Goal: Task Accomplishment & Management: Use online tool/utility

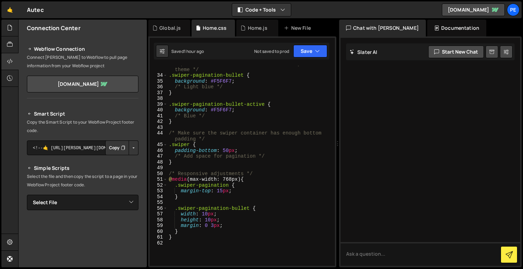
scroll to position [192, 0]
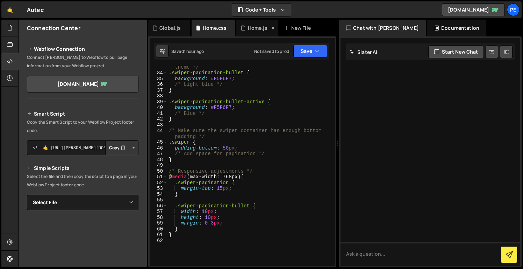
click at [248, 30] on div "Home.js" at bounding box center [258, 27] width 20 height 7
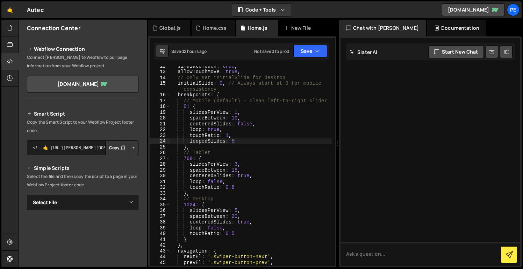
scroll to position [78, 0]
click at [238, 113] on div "simulateTouch : true , allowTouchMove : true , // Only set initialSlide for des…" at bounding box center [251, 168] width 162 height 211
click at [237, 209] on div "simulateTouch : true , allowTouchMove : true , // Only set initialSlide for des…" at bounding box center [251, 168] width 162 height 211
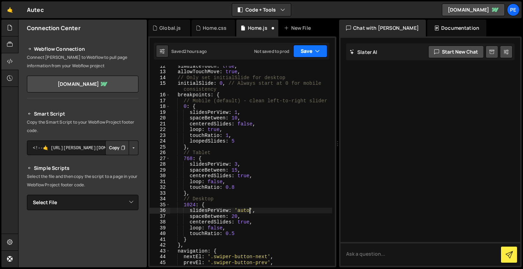
type textarea "slidesPerView: 'auto,"
click at [306, 54] on button "Save" at bounding box center [310, 51] width 34 height 13
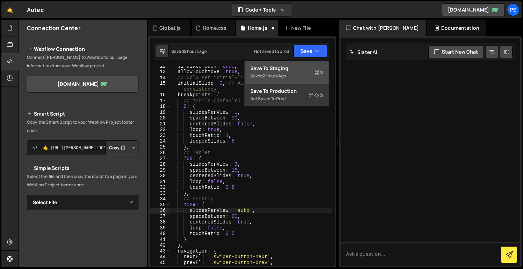
click at [300, 66] on div "Save to Staging S" at bounding box center [286, 68] width 73 height 7
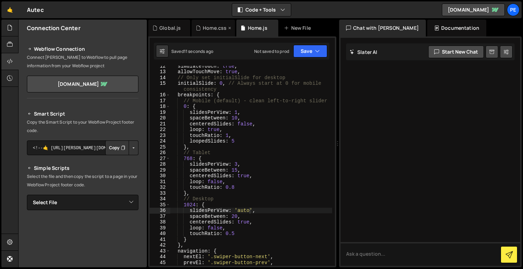
click at [220, 30] on div "Home.css" at bounding box center [215, 27] width 24 height 7
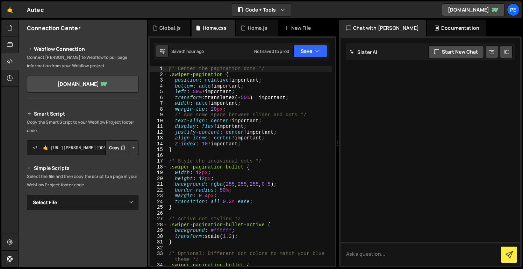
scroll to position [0, 0]
click at [168, 69] on div "/* Center the pagination dots */ .swiper-pagination { position : relative !impo…" at bounding box center [249, 171] width 165 height 211
type textarea ".swiper-slide {/* Center the pagination dots */"
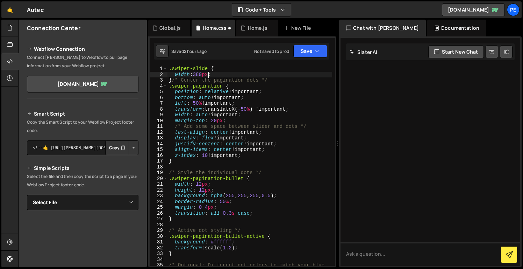
scroll to position [0, 2]
click at [307, 51] on button "Save" at bounding box center [310, 51] width 34 height 13
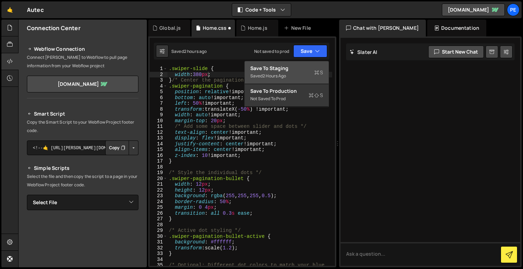
click at [309, 73] on div "Saved 2 hours ago" at bounding box center [286, 76] width 73 height 8
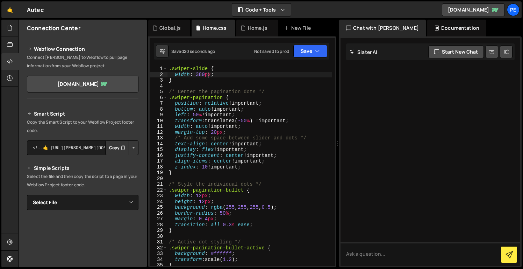
type textarea "width: 380px;"
click at [254, 74] on div ".swiper-slide { width : 380 px ; } /* Center the pagination dots */ .swiper-pag…" at bounding box center [249, 171] width 165 height 211
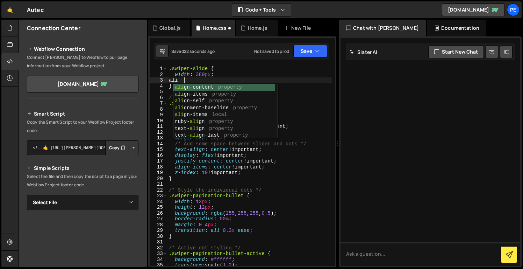
scroll to position [0, 1]
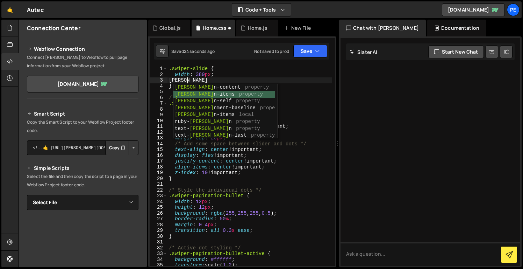
click at [243, 92] on div "[PERSON_NAME] n-content property [PERSON_NAME] n-items property [PERSON_NAME] n…" at bounding box center [223, 118] width 101 height 69
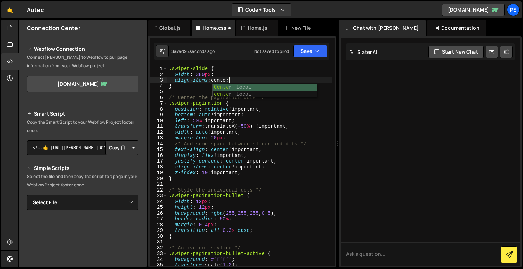
scroll to position [0, 4]
click at [244, 89] on div "Center local center local" at bounding box center [265, 97] width 104 height 27
click at [311, 50] on button "Save" at bounding box center [310, 51] width 34 height 13
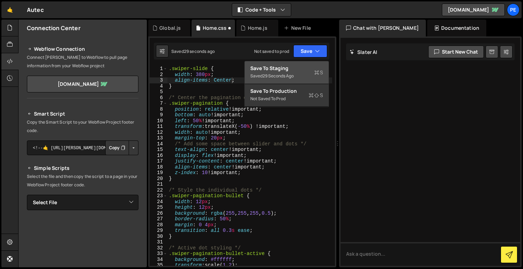
click at [298, 73] on div "Saved 29 seconds ago" at bounding box center [286, 76] width 73 height 8
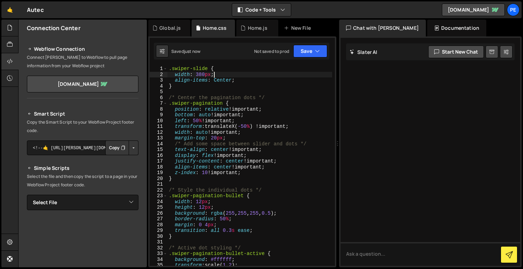
scroll to position [0, 3]
drag, startPoint x: 238, startPoint y: 77, endPoint x: 219, endPoint y: 78, distance: 18.9
click at [219, 78] on div ".swiper-slide { width : 380 px ; align-items : Center ; } /* Center the paginat…" at bounding box center [249, 171] width 165 height 211
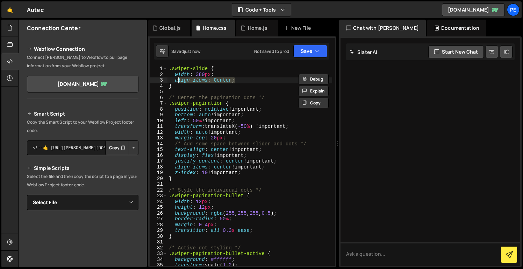
drag, startPoint x: 238, startPoint y: 80, endPoint x: 177, endPoint y: 82, distance: 61.2
click at [177, 82] on div ".swiper-slide { width : 380 px ; align-items : Center ; } /* Center the paginat…" at bounding box center [249, 171] width 165 height 211
type textarea "a"
type textarea "width: 380px;"
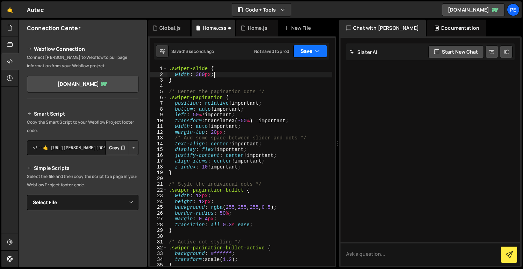
click at [315, 52] on button "Save" at bounding box center [310, 51] width 34 height 13
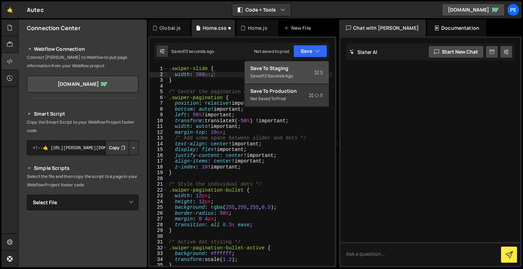
click at [300, 71] on div "Save to Staging S" at bounding box center [286, 68] width 73 height 7
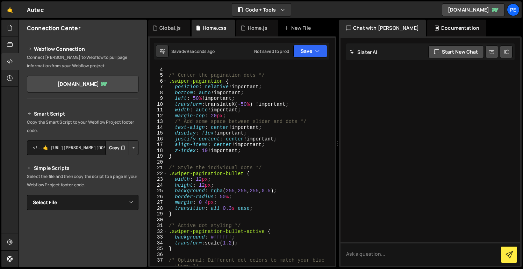
scroll to position [19, 0]
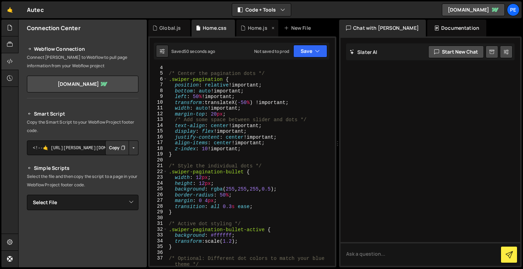
click at [257, 27] on div "Home.js" at bounding box center [258, 27] width 20 height 7
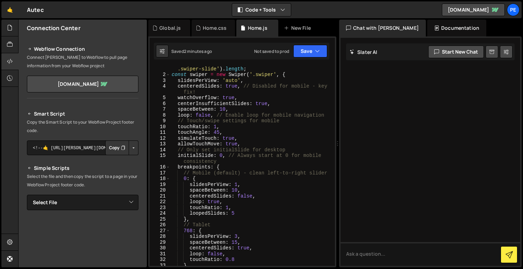
scroll to position [0, 0]
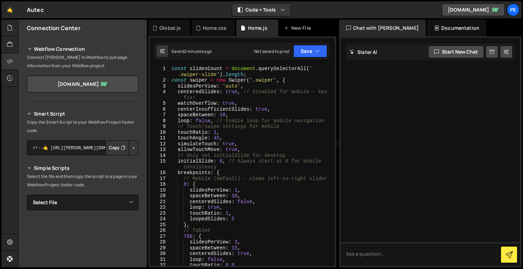
click at [255, 110] on div "const slidesCount = document . querySelectorAll ( ' .swiper-slide' ) . length ;…" at bounding box center [251, 174] width 162 height 217
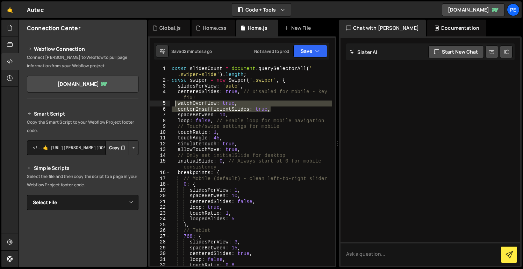
drag, startPoint x: 289, startPoint y: 108, endPoint x: 173, endPoint y: 105, distance: 115.4
click at [173, 105] on div "const slidesCount = document . querySelectorAll ( ' .swiper-slide' ) . length ;…" at bounding box center [251, 174] width 162 height 217
type textarea "watchOverflow: true, centerInsufficientSlides: true,"
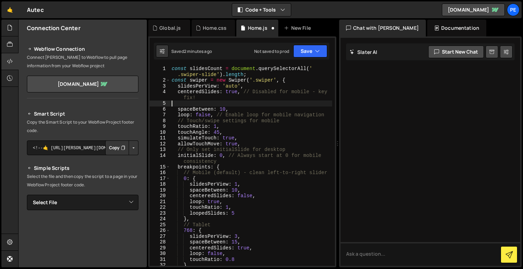
type textarea "centeredSlides: true, // Disabled for mobile - key fix!"
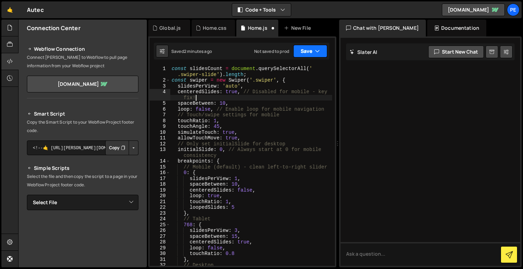
click at [308, 52] on button "Save" at bounding box center [310, 51] width 34 height 13
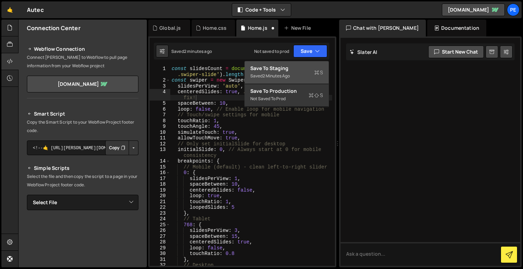
click at [308, 66] on div "Save to Staging S" at bounding box center [286, 68] width 73 height 7
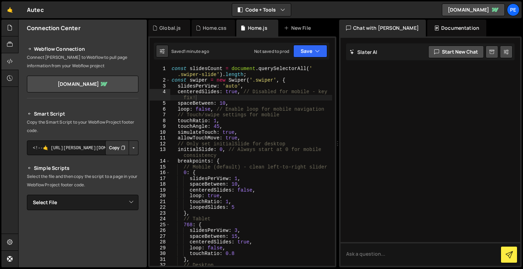
click at [244, 99] on div "const slidesCount = document . querySelectorAll ( ' .swiper-slide' ) . length ;…" at bounding box center [251, 174] width 162 height 217
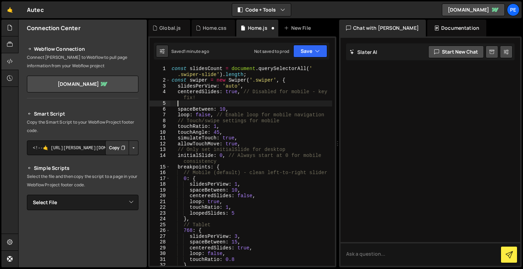
paste textarea "centeredSlidesBounds"
click at [306, 45] on button "Save" at bounding box center [310, 51] width 34 height 13
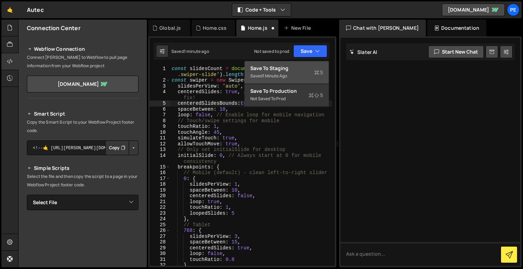
click at [302, 70] on div "Save to Staging S" at bounding box center [286, 68] width 73 height 7
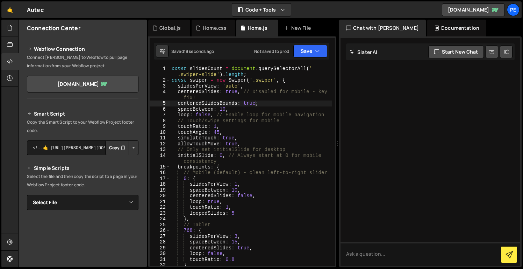
scroll to position [0, 3]
click at [244, 111] on div "const slidesCount = document . querySelectorAll ( ' .swiper-slide' ) . length ;…" at bounding box center [251, 174] width 162 height 217
click at [254, 105] on div "const slidesCount = document . querySelectorAll ( ' .swiper-slide' ) . length ;…" at bounding box center [251, 174] width 162 height 217
click at [257, 105] on div "const slidesCount = document . querySelectorAll ( ' .swiper-slide' ) . length ;…" at bounding box center [251, 174] width 162 height 217
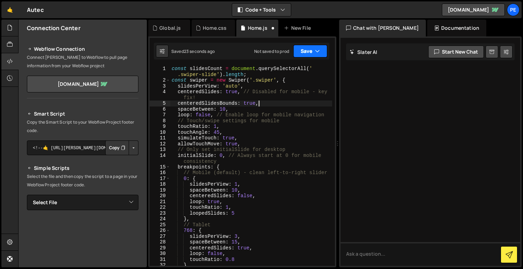
type textarea "centeredSlidesBounds: true,"
click at [309, 47] on button "Save" at bounding box center [310, 51] width 34 height 13
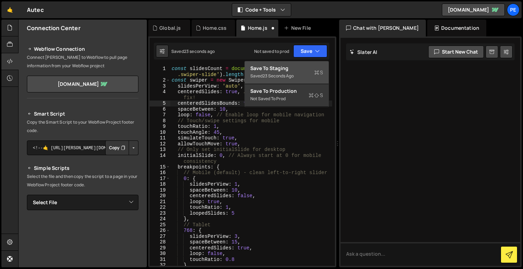
click at [300, 65] on div "Save to Staging S" at bounding box center [286, 68] width 73 height 7
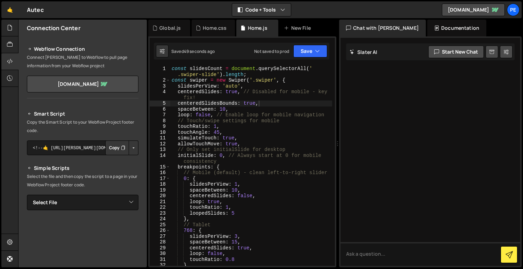
click at [266, 101] on div "const slidesCount = document . querySelectorAll ( ' .swiper-slide' ) . length ;…" at bounding box center [251, 174] width 162 height 217
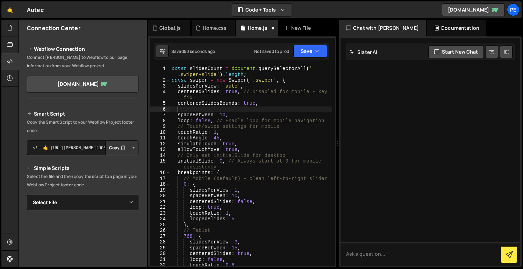
scroll to position [0, 0]
paste textarea "centerInsufficientSlides"
click at [310, 53] on button "Save" at bounding box center [310, 51] width 34 height 13
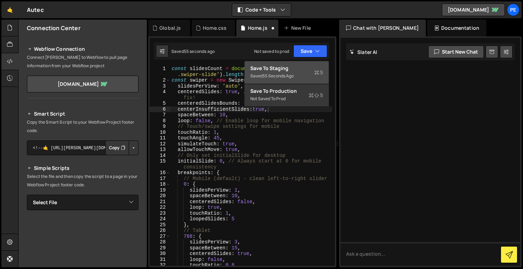
click at [310, 70] on div "Save to Staging S" at bounding box center [286, 68] width 73 height 7
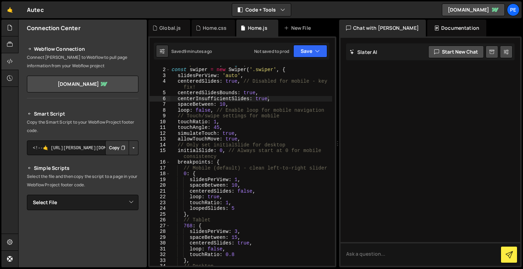
scroll to position [0, 6]
click at [272, 94] on div "const slidesCount = document . querySelectorAll ( ' .swiper-slide' ) . length ;…" at bounding box center [251, 163] width 162 height 217
click at [273, 96] on div "const slidesCount = document . querySelectorAll ( ' .swiper-slide' ) . length ;…" at bounding box center [251, 163] width 162 height 217
type textarea "centerInsufficientSlides: true,"
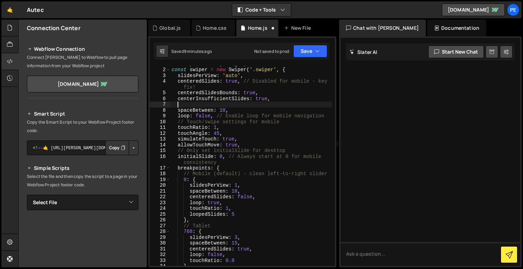
paste textarea "watchOverflow: true,"
click at [185, 105] on div "const slidesCount = document . querySelectorAll ( ' .swiper-slide' ) . length ;…" at bounding box center [251, 163] width 162 height 217
click at [184, 105] on div "const slidesCount = document . querySelectorAll ( ' .swiper-slide' ) . length ;…" at bounding box center [251, 163] width 162 height 217
click at [309, 49] on button "Save" at bounding box center [310, 51] width 34 height 13
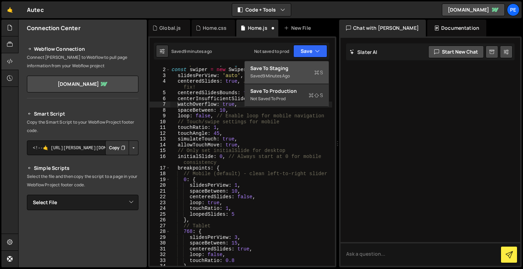
click at [295, 79] on div "Saved 9 minutes ago" at bounding box center [286, 76] width 73 height 8
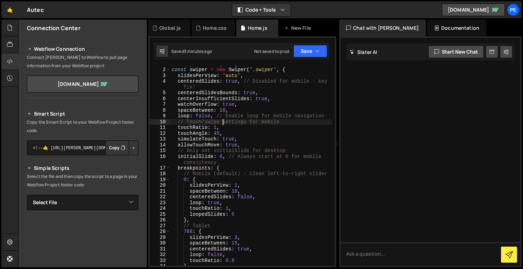
click at [222, 124] on div "const slidesCount = document . querySelectorAll ( ' .swiper-slide' ) . length ;…" at bounding box center [251, 163] width 162 height 217
click at [177, 81] on div "const slidesCount = document . querySelectorAll ( ' .swiper-slide' ) . length ;…" at bounding box center [251, 163] width 162 height 217
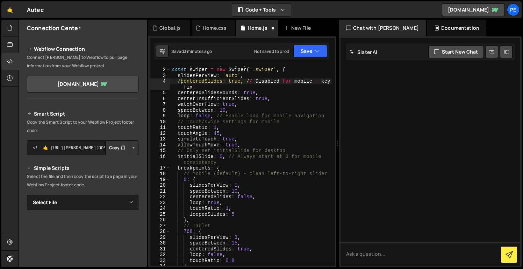
scroll to position [0, 1]
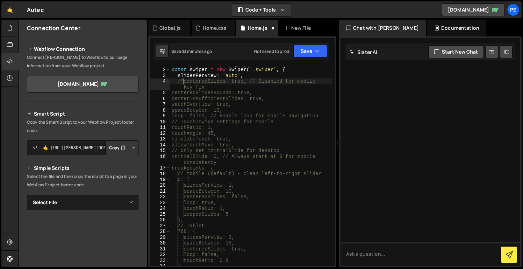
click at [243, 105] on div "const slidesCount = document . querySelectorAll ( ' .swiper-slide' ) . length ;…" at bounding box center [251, 163] width 162 height 217
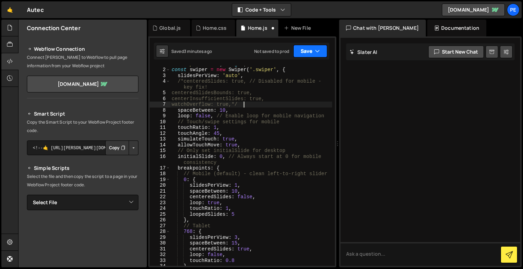
click at [305, 56] on button "Save" at bounding box center [310, 51] width 34 height 13
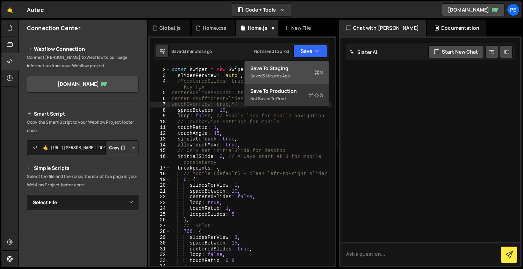
click at [295, 73] on div "Saved 3 minutes ago" at bounding box center [286, 76] width 73 height 8
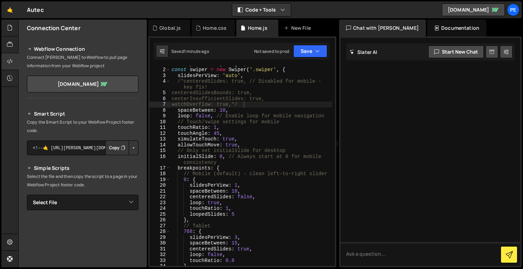
click at [184, 81] on div "const slidesCount = document . querySelectorAll ( ' .swiper-slide' ) . length ;…" at bounding box center [251, 163] width 162 height 217
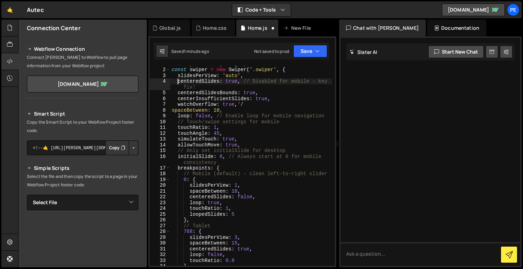
click at [246, 105] on div "const slidesCount = document . querySelectorAll ( ' .swiper-slide' ) . length ;…" at bounding box center [251, 163] width 162 height 217
type textarea "watchOverflow: true,"
click at [309, 50] on button "Save" at bounding box center [310, 51] width 34 height 13
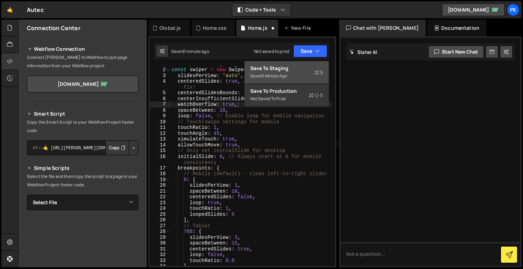
click at [307, 72] on div "Saved 1 minute ago" at bounding box center [286, 76] width 73 height 8
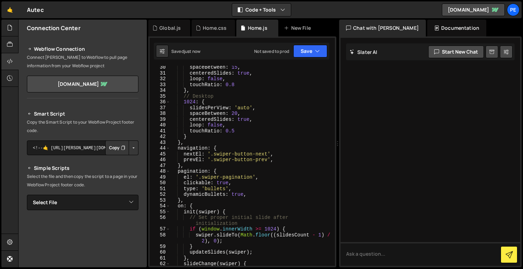
scroll to position [186, 0]
click at [212, 27] on div "Home.css" at bounding box center [215, 27] width 24 height 7
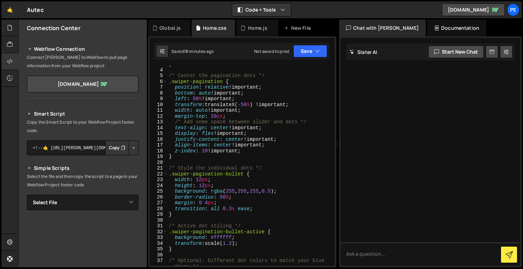
scroll to position [0, 0]
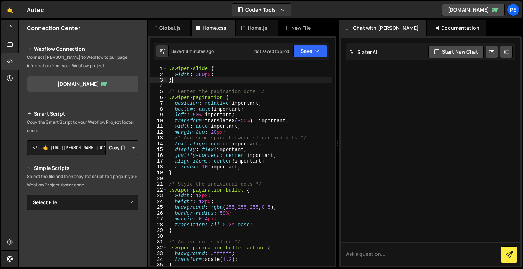
click at [213, 80] on div ".swiper-slide { width : 380 px ; } /* Center the pagination dots */ .swiper-pag…" at bounding box center [249, 171] width 165 height 211
drag, startPoint x: 212, startPoint y: 80, endPoint x: 168, endPoint y: 66, distance: 46.4
click at [168, 66] on div ".swiper-slide { width : 380 px ; } /* Center the pagination dots */ .swiper-pag…" at bounding box center [249, 171] width 165 height 211
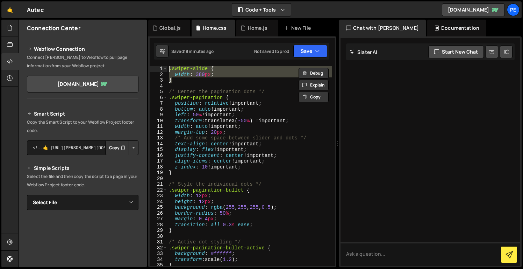
paste textarea "}"
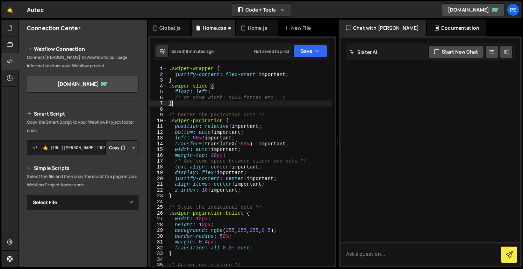
click at [221, 86] on div ".swiper-wrapper { justify-content : flex-start !important ; } .swiper-slide { f…" at bounding box center [249, 171] width 165 height 211
type textarea ".swiper-slide {"
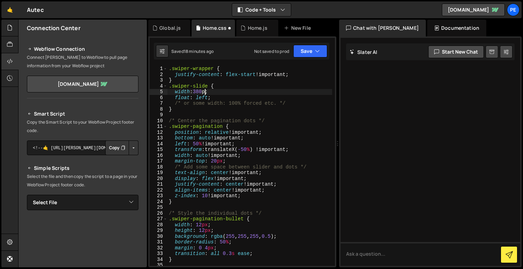
scroll to position [0, 2]
click at [310, 49] on button "Save" at bounding box center [310, 51] width 34 height 13
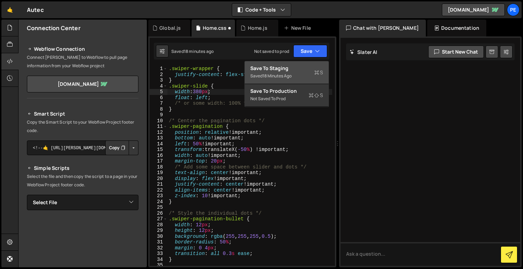
click at [309, 79] on div "Saved 18 minutes ago" at bounding box center [286, 76] width 73 height 8
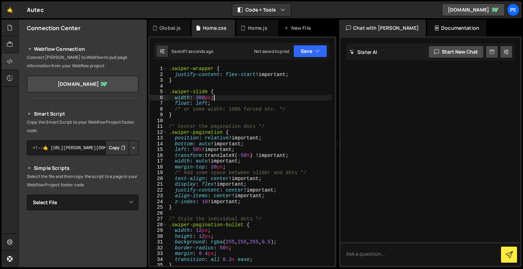
click at [261, 100] on div ".swiper-wrapper { justify-content : flex-start !important ; } .swiper-slide { w…" at bounding box center [249, 171] width 165 height 211
click at [261, 102] on div ".swiper-wrapper { justify-content : flex-start !important ; } .swiper-slide { w…" at bounding box center [249, 171] width 165 height 211
type textarea "float: left;"
click at [248, 31] on div "Home.js" at bounding box center [258, 27] width 20 height 7
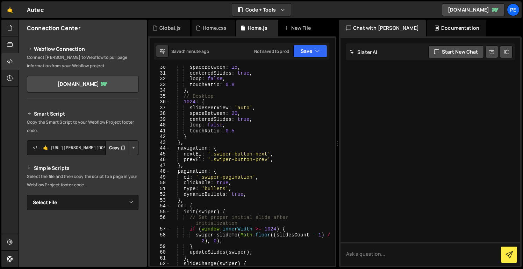
scroll to position [0, 0]
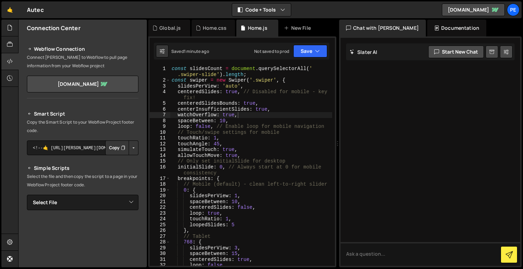
click at [204, 125] on div "const slidesCount = document . querySelectorAll ( ' .swiper-slide' ) . length ;…" at bounding box center [251, 174] width 162 height 217
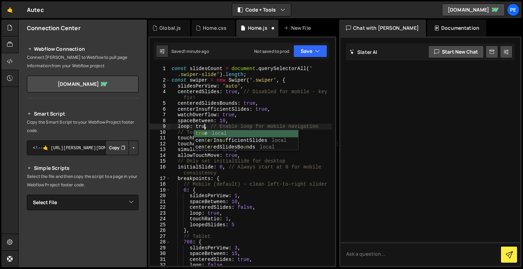
scroll to position [0, 2]
click at [256, 83] on div "const slidesCount = document . querySelectorAll ( ' .swiper-slide' ) . length ;…" at bounding box center [251, 174] width 162 height 217
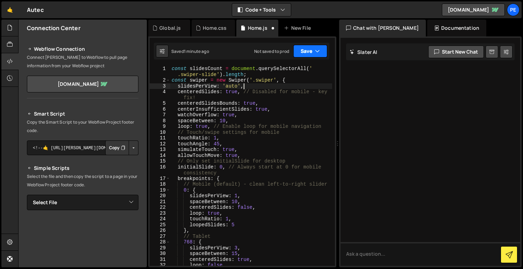
click at [314, 50] on button "Save" at bounding box center [310, 51] width 34 height 13
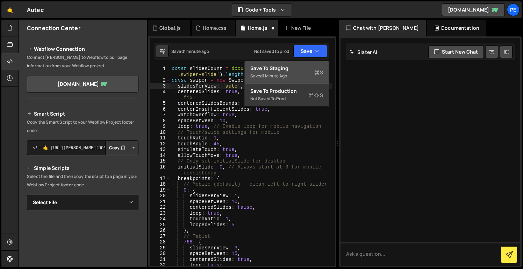
click at [312, 81] on button "Save to Staging S Saved 1 minute ago" at bounding box center [287, 72] width 84 height 23
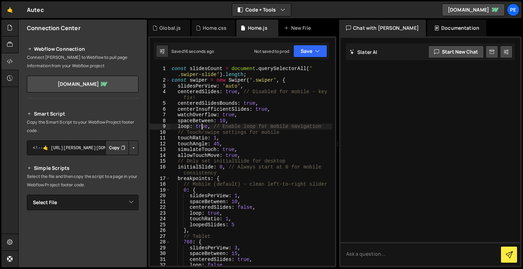
click at [202, 129] on div "const slidesCount = document . querySelectorAll ( ' .swiper-slide' ) . length ;…" at bounding box center [251, 174] width 162 height 217
click at [313, 53] on button "Save" at bounding box center [310, 51] width 34 height 13
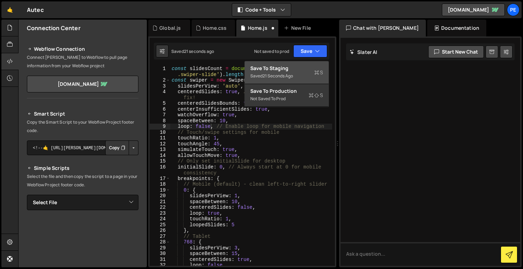
click at [304, 73] on div "Saved 21 seconds ago" at bounding box center [286, 76] width 73 height 8
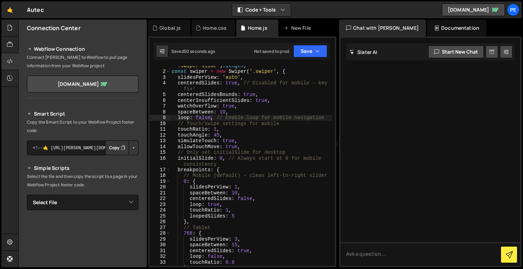
scroll to position [9, 0]
type textarea "watchOverflow: true,"
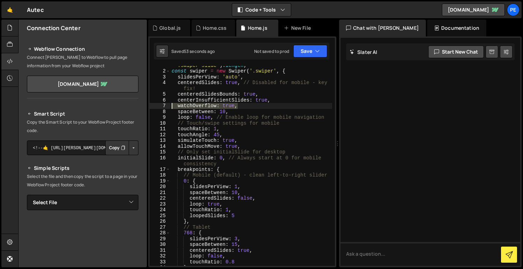
drag, startPoint x: 248, startPoint y: 105, endPoint x: 154, endPoint y: 106, distance: 94.4
click at [154, 106] on div "watchOverflow: true, 1 2 3 4 5 6 7 8 9 10 11 12 13 14 15 16 17 18 19 20 21 22 2…" at bounding box center [242, 166] width 185 height 200
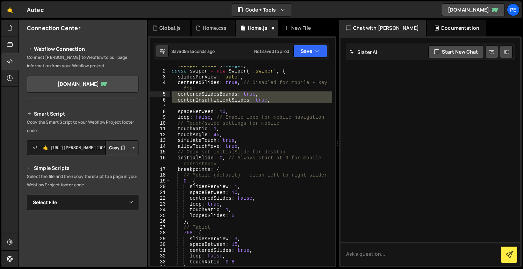
drag, startPoint x: 172, startPoint y: 104, endPoint x: 159, endPoint y: 94, distance: 16.4
click at [159, 94] on div "1 2 3 4 5 6 7 8 9 10 11 12 13 14 15 16 17 18 19 20 21 22 23 24 25 26 27 28 29 3…" at bounding box center [242, 166] width 185 height 200
type textarea "centeredSlidesBounds: true, centerInsufficientSlides: true,"
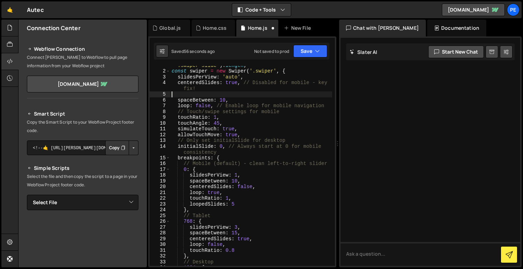
type textarea "centeredSlides: true, // Disabled for mobile - key fix!"
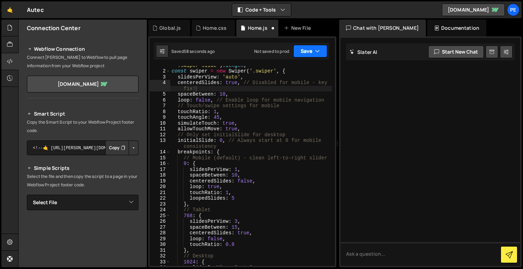
click at [307, 53] on button "Save" at bounding box center [310, 51] width 34 height 13
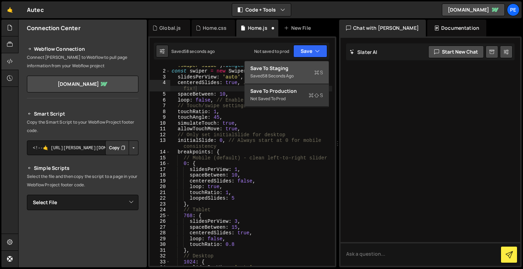
click at [301, 72] on div "Saved 58 seconds ago" at bounding box center [286, 76] width 73 height 8
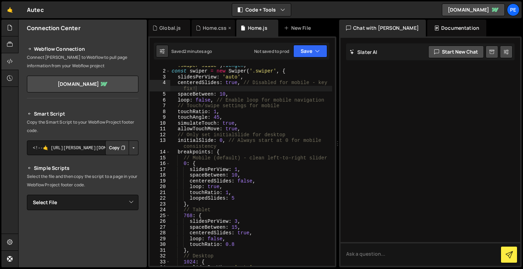
click at [216, 33] on div "Home.css" at bounding box center [213, 28] width 43 height 17
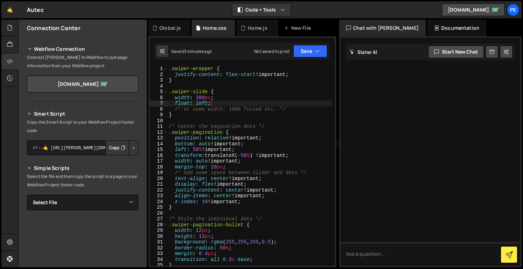
click at [205, 106] on div ".swiper-wrapper { justify-content : flex-start !important ; } .swiper-slide { w…" at bounding box center [249, 171] width 165 height 211
click at [207, 103] on div ".swiper-wrapper { justify-content : flex-start !important ; } .swiper-slide { w…" at bounding box center [249, 171] width 165 height 211
click at [209, 117] on div "Center local center local" at bounding box center [246, 120] width 104 height 27
type textarea "float: center;"
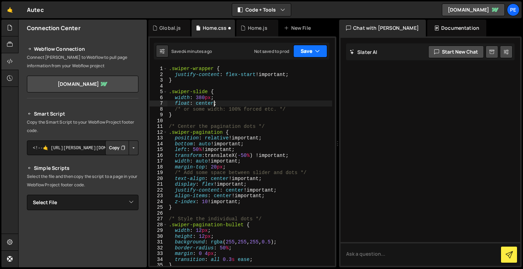
click at [311, 48] on button "Save" at bounding box center [310, 51] width 34 height 13
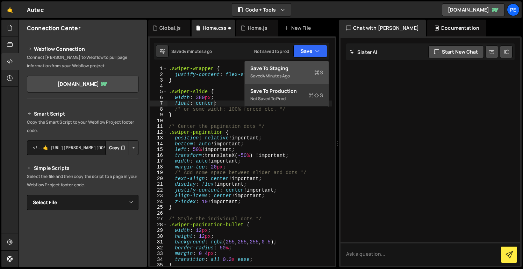
click at [291, 67] on div "Save to Staging S" at bounding box center [286, 68] width 73 height 7
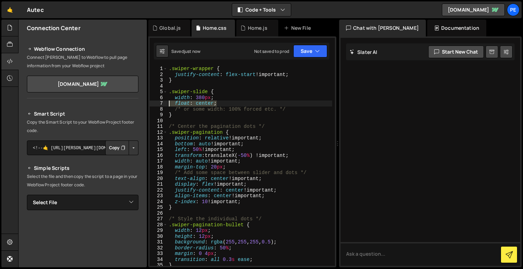
drag, startPoint x: 229, startPoint y: 102, endPoint x: 155, endPoint y: 102, distance: 73.8
click at [155, 102] on div "float: center; 1 2 3 4 5 6 7 8 9 10 11 12 13 14 15 16 17 18 19 20 21 22 23 24 2…" at bounding box center [242, 166] width 185 height 200
type textarea "width: 380px;"
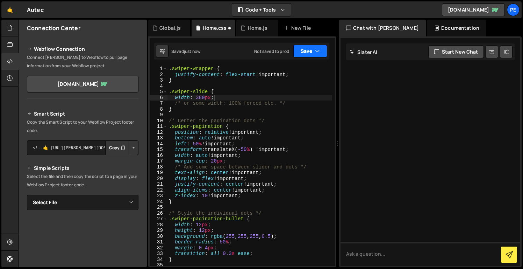
click at [321, 49] on button "Save" at bounding box center [310, 51] width 34 height 13
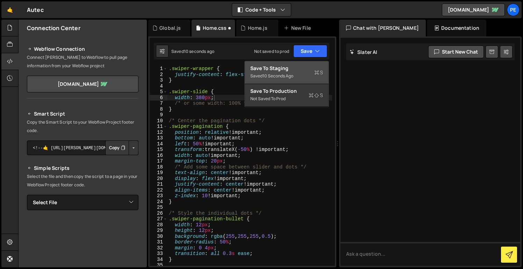
click at [312, 74] on div "Saved 10 seconds ago" at bounding box center [286, 76] width 73 height 8
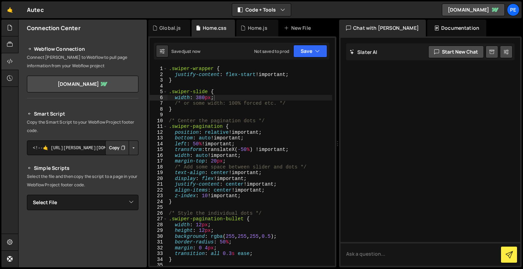
click at [262, 97] on div ".swiper-wrapper { justify-content : flex-start !important ; } .swiper-slide { w…" at bounding box center [249, 171] width 165 height 211
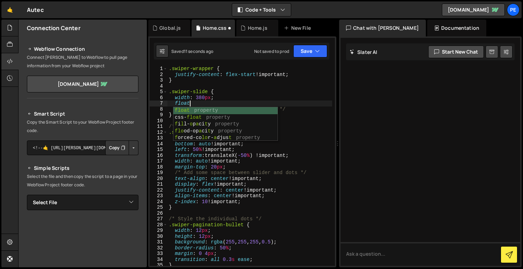
scroll to position [0, 1]
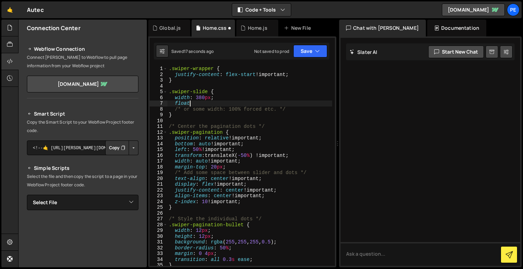
click at [206, 104] on div ".swiper-wrapper { justify-content : flex-start !important ; } .swiper-slide { w…" at bounding box center [249, 171] width 165 height 211
drag, startPoint x: 206, startPoint y: 104, endPoint x: 173, endPoint y: 104, distance: 33.2
click at [173, 104] on div ".swiper-wrapper { justify-content : flex-start !important ; } .swiper-slide { w…" at bounding box center [249, 171] width 165 height 211
paste textarea "float: left;"
click at [178, 103] on div ".swiper-wrapper { justify-content : flex-start !important ; } .swiper-slide { w…" at bounding box center [249, 171] width 165 height 211
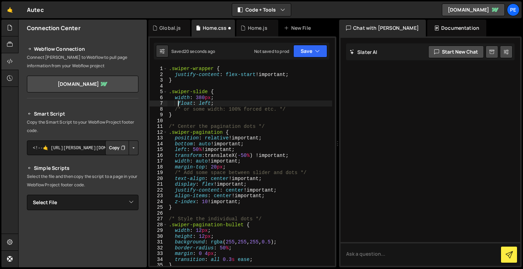
type textarea "float: left;"
click at [317, 48] on icon "button" at bounding box center [317, 51] width 5 height 7
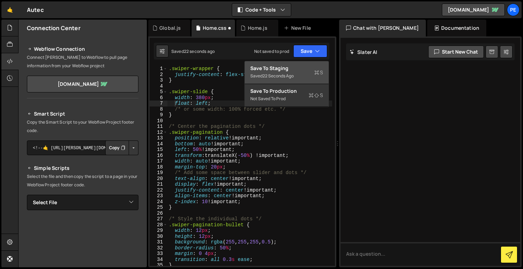
click at [315, 68] on div "Save to Staging S" at bounding box center [286, 68] width 73 height 7
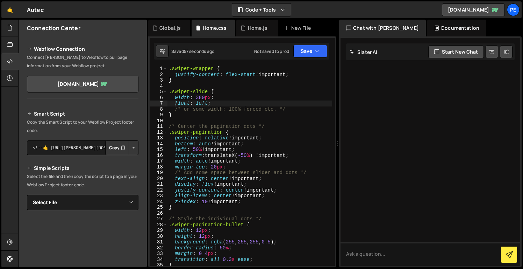
click at [291, 51] on div "Not saved to prod Upgrade to Edit Save Save to Staging S Saved 57 seconds ago S…" at bounding box center [290, 51] width 73 height 13
click at [305, 51] on button "Save" at bounding box center [310, 51] width 34 height 13
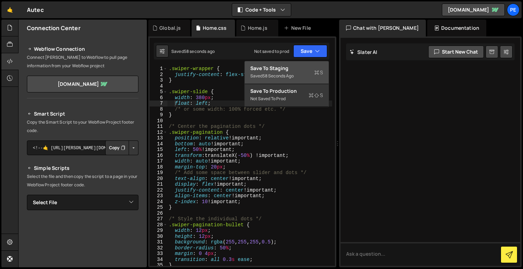
click at [300, 66] on div "Save to Staging S" at bounding box center [286, 68] width 73 height 7
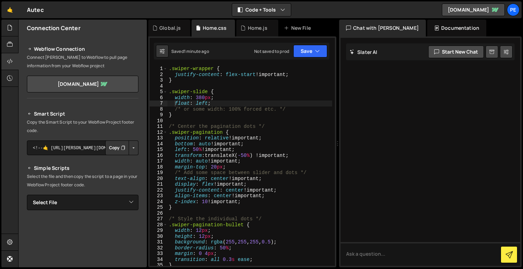
scroll to position [0, 0]
click at [245, 84] on div ".swiper-wrapper { justify-content : flex-start !important ; } .swiper-slide { w…" at bounding box center [249, 171] width 165 height 211
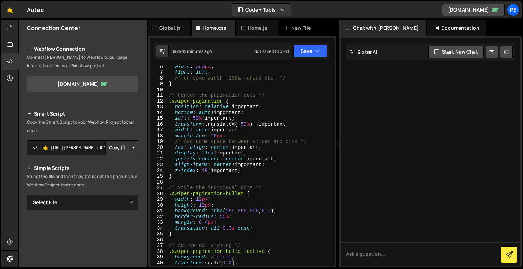
scroll to position [33, 0]
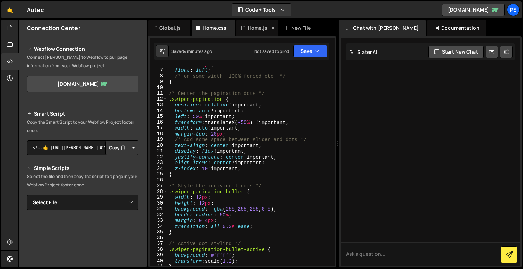
click at [243, 27] on icon at bounding box center [243, 27] width 5 height 7
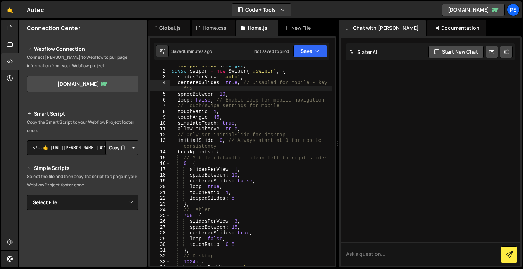
scroll to position [0, 0]
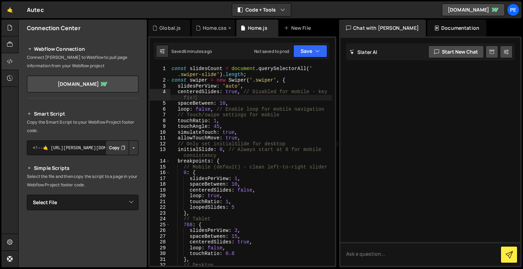
click at [214, 28] on div "Home.css" at bounding box center [215, 27] width 24 height 7
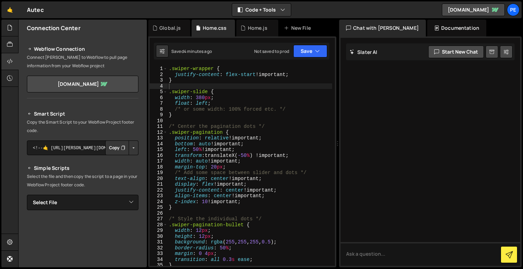
click at [170, 68] on div ".swiper-wrapper { justify-content : flex-start !important ; } .swiper-slide { w…" at bounding box center [249, 171] width 165 height 211
paste textarea "}"
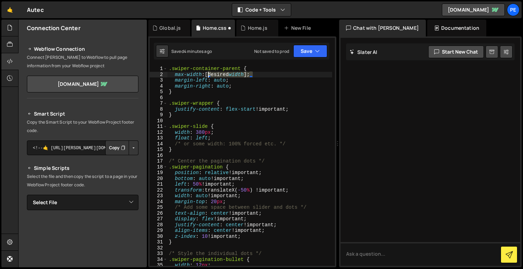
drag, startPoint x: 252, startPoint y: 74, endPoint x: 209, endPoint y: 74, distance: 43.0
click at [209, 74] on div ".swiper-container-parent { max-width : [desired width ] ; margin-left : auto ; …" at bounding box center [249, 171] width 165 height 211
click at [308, 51] on button "Save" at bounding box center [310, 51] width 34 height 13
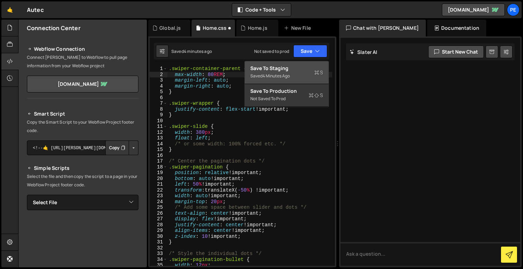
click at [304, 66] on div "Save to Staging S" at bounding box center [286, 68] width 73 height 7
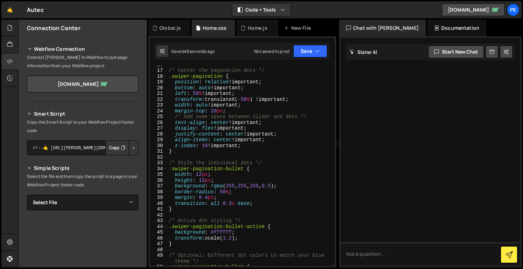
scroll to position [77, 0]
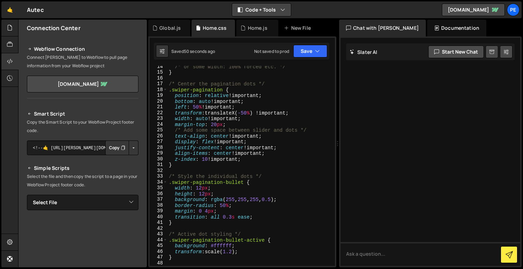
click at [259, 16] on button "Code + Tools" at bounding box center [261, 9] width 59 height 13
click at [252, 5] on button "Code + Tools" at bounding box center [261, 9] width 59 height 13
click at [255, 24] on div "Home.js" at bounding box center [257, 28] width 42 height 17
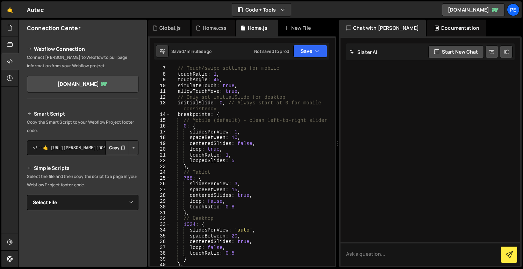
scroll to position [77, 0]
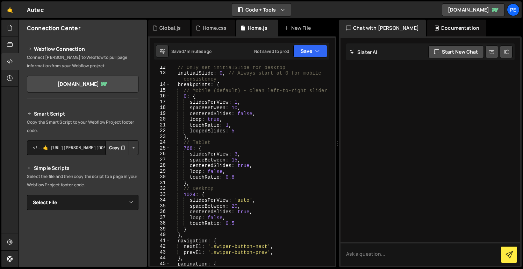
click at [260, 12] on button "Code + Tools" at bounding box center [261, 9] width 59 height 13
click at [265, 10] on button "Code + Tools" at bounding box center [261, 9] width 59 height 13
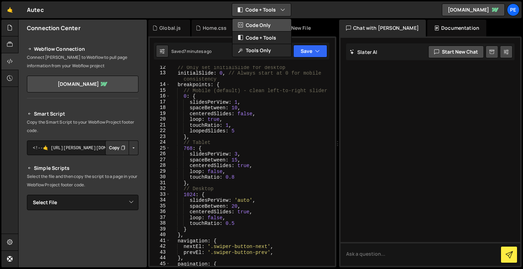
click at [268, 25] on button "Code Only" at bounding box center [262, 25] width 59 height 13
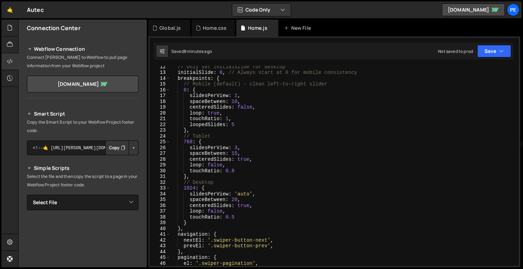
scroll to position [60, 0]
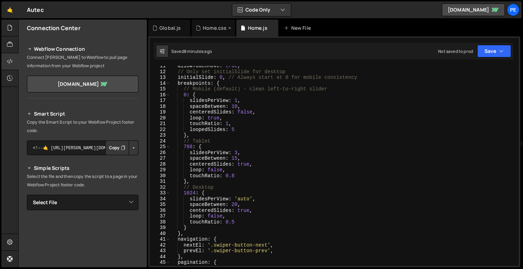
click at [224, 30] on div "Home.css" at bounding box center [215, 27] width 24 height 7
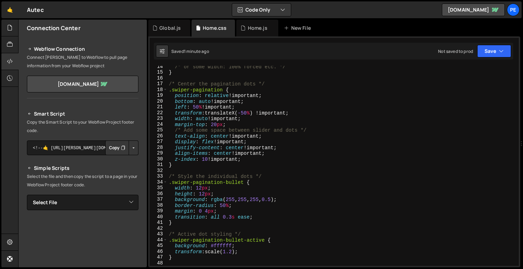
scroll to position [0, 0]
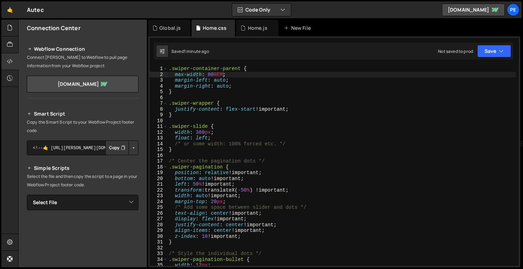
type textarea "justify-content: flex-start !important;"
click at [316, 109] on div ".swiper-container-parent { max-width : 80 REM ; margin-left : auto ; margin-rig…" at bounding box center [341, 171] width 349 height 211
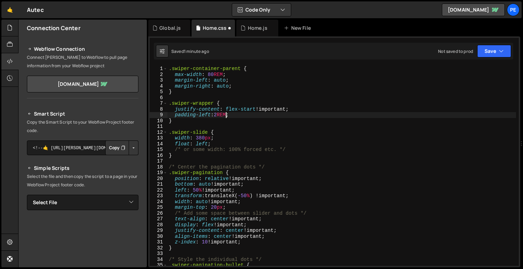
scroll to position [0, 4]
click at [325, 112] on div ".swiper-container-parent { max-width : 80 REM ; margin-left : auto ; margin-rig…" at bounding box center [341, 171] width 349 height 211
click at [323, 114] on div ".swiper-container-parent { max-width : 80 REM ; margin-left : auto ; margin-rig…" at bounding box center [341, 171] width 349 height 211
type textarea "padding-left:2REM;"
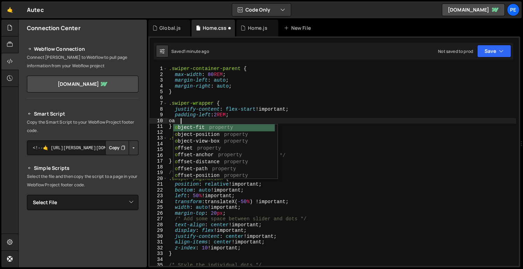
scroll to position [0, 0]
type textarea "o"
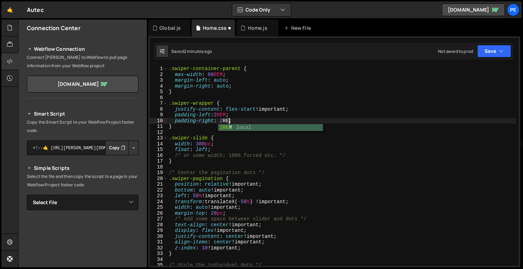
scroll to position [0, 4]
type textarea "padding-right: 2REM;"
click at [492, 55] on button "Save" at bounding box center [494, 51] width 34 height 13
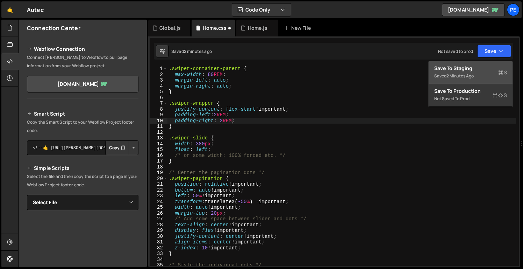
click at [481, 75] on div "Saved 2 minutes ago" at bounding box center [470, 76] width 73 height 8
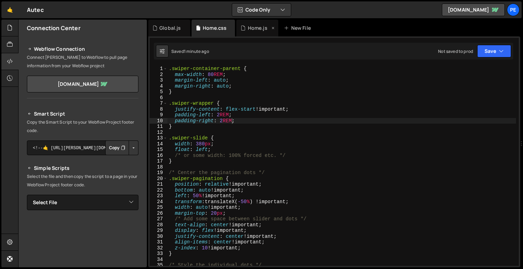
click at [262, 30] on div "Home.js" at bounding box center [258, 27] width 20 height 7
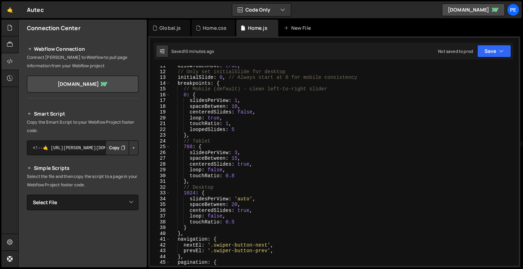
scroll to position [0, 0]
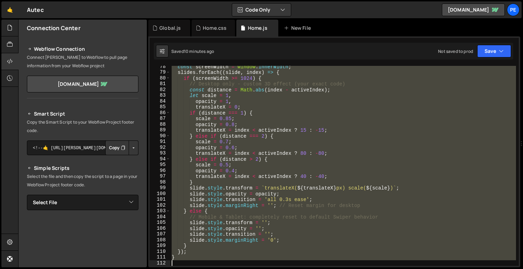
drag, startPoint x: 171, startPoint y: 69, endPoint x: 245, endPoint y: 281, distance: 224.8
click at [245, 268] on html "Projects [GEOGRAPHIC_DATA] Blog Pe Your current team is Perspective 1 Projects …" at bounding box center [261, 134] width 523 height 269
paste textarea "</script>"
type textarea "</script>"
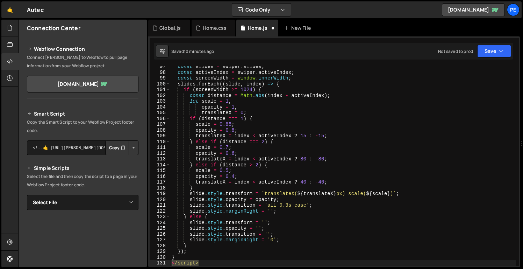
drag, startPoint x: 211, startPoint y: 264, endPoint x: 166, endPoint y: 264, distance: 44.4
click at [166, 264] on div "</script> 97 98 99 100 101 102 103 104 105 106 107 108 109 110 111 112 113 114 …" at bounding box center [334, 166] width 369 height 200
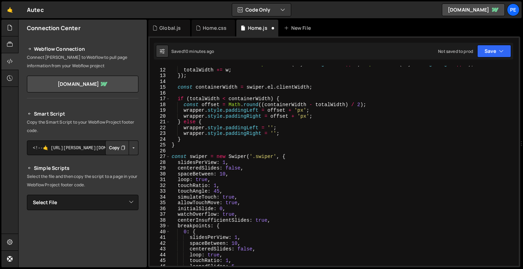
scroll to position [0, 0]
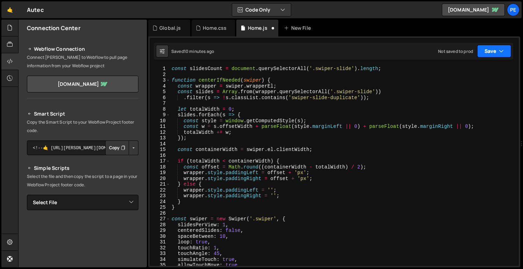
click at [496, 52] on button "Save" at bounding box center [494, 51] width 34 height 13
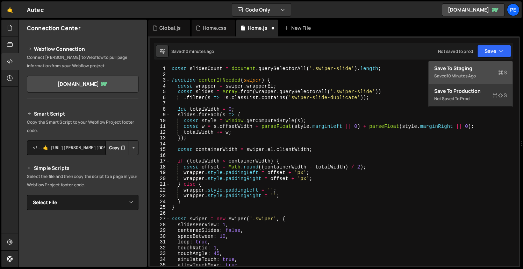
click at [480, 73] on div "Saved 10 minutes ago" at bounding box center [470, 76] width 73 height 8
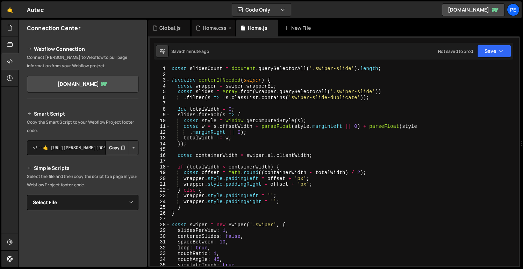
click at [225, 32] on div "Home.css" at bounding box center [213, 28] width 43 height 17
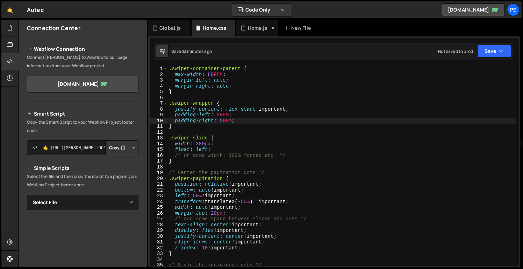
click at [265, 30] on div "Home.js" at bounding box center [258, 27] width 20 height 7
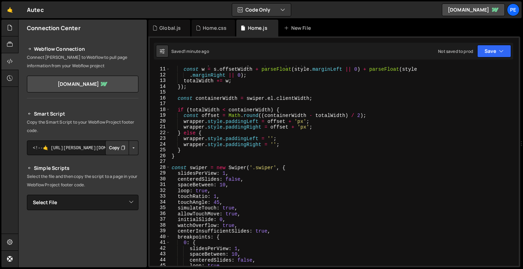
scroll to position [66, 0]
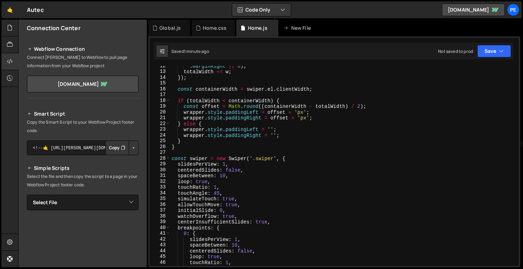
click at [223, 177] on div ". marginRight || 0 ) ; totalWidth += w ; }) ; const containerWidth = swiper . e…" at bounding box center [343, 168] width 346 height 211
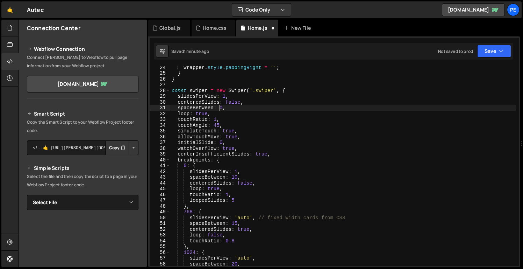
scroll to position [173, 0]
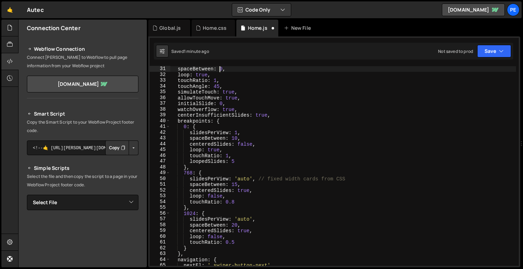
click at [235, 137] on div "centeredSlides : false , spaceBetween : 0 , loop : true , touchRatio : 1 , touc…" at bounding box center [343, 165] width 346 height 211
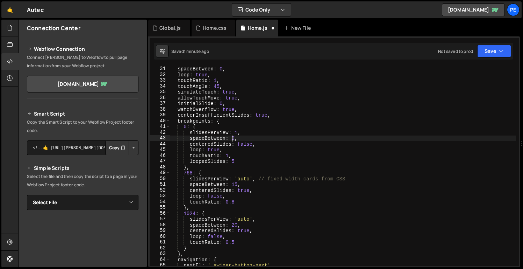
click at [237, 185] on div "centeredSlides : false , spaceBetween : 0 , loop : true , touchRatio : 1 , touc…" at bounding box center [343, 165] width 346 height 211
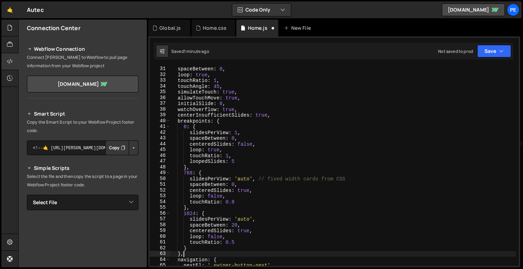
click at [251, 252] on div "centeredSlides : false , spaceBetween : 0 , loop : true , touchRatio : 1 , touc…" at bounding box center [343, 165] width 346 height 211
click at [237, 225] on div "centeredSlides : false , spaceBetween : 0 , loop : true , touchRatio : 1 , touc…" at bounding box center [343, 165] width 346 height 211
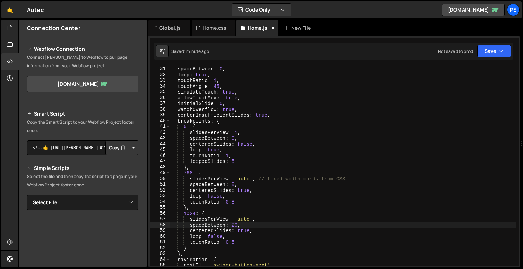
click at [235, 224] on div "centeredSlides : false , spaceBetween : 0 , loop : true , touchRatio : 1 , touc…" at bounding box center [343, 165] width 346 height 211
click at [491, 52] on button "Save" at bounding box center [494, 51] width 34 height 13
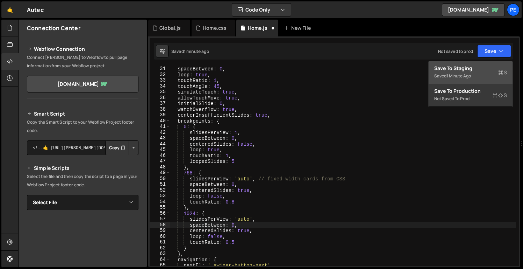
click at [460, 71] on div "Save to Staging S" at bounding box center [470, 68] width 73 height 7
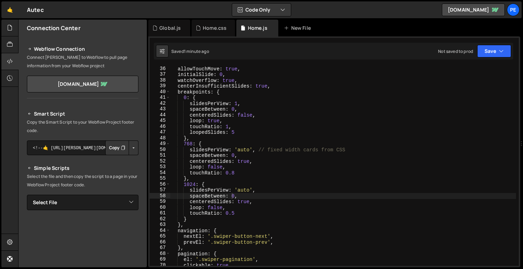
scroll to position [203, 0]
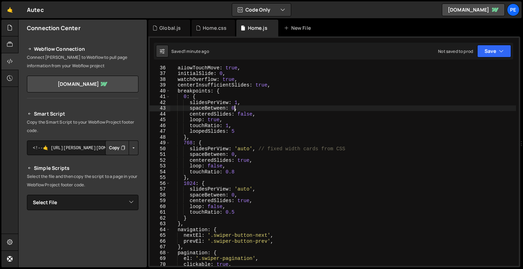
click at [235, 106] on div "allowTouchMove : true , initialSlide : 0 , watchOverflow : true , centerInsuffi…" at bounding box center [343, 170] width 346 height 211
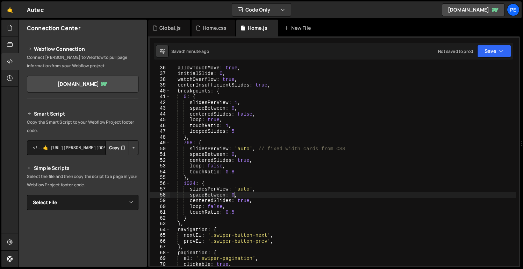
click at [234, 195] on div "allowTouchMove : true , initialSlide : 0 , watchOverflow : true , centerInsuffi…" at bounding box center [343, 170] width 346 height 211
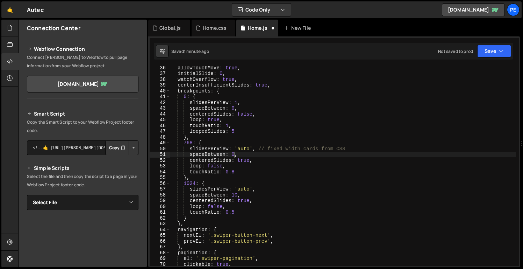
click at [234, 154] on div "allowTouchMove : true , initialSlide : 0 , watchOverflow : true , centerInsuffi…" at bounding box center [343, 170] width 346 height 211
click at [234, 109] on div "allowTouchMove : true , initialSlide : 0 , watchOverflow : true , centerInsuffi…" at bounding box center [343, 170] width 346 height 211
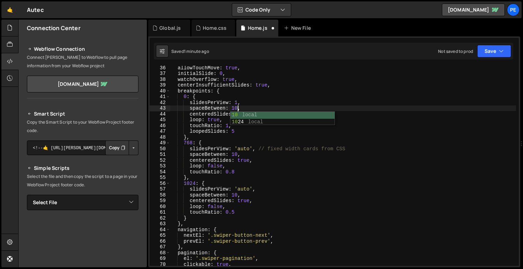
click at [234, 194] on div "allowTouchMove : true , initialSlide : 0 , watchOverflow : true , centerInsuffi…" at bounding box center [343, 170] width 346 height 211
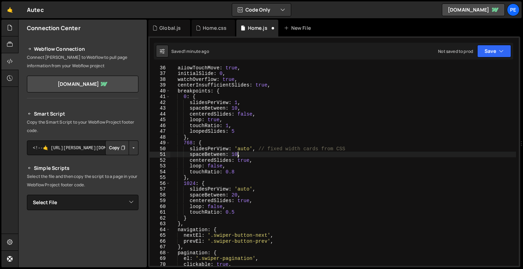
click at [237, 155] on div "allowTouchMove : true , initialSlide : 0 , watchOverflow : true , centerInsuffi…" at bounding box center [343, 170] width 346 height 211
click at [351, 115] on div "allowTouchMove : true , initialSlide : 0 , watchOverflow : true , centerInsuffi…" at bounding box center [343, 170] width 346 height 211
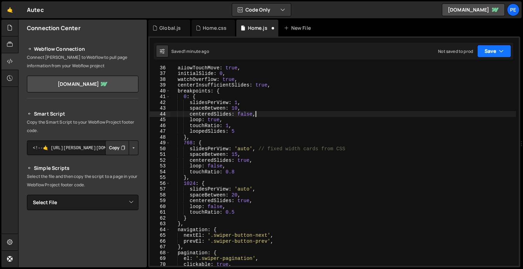
type textarea "centeredSlides: false,"
click at [494, 49] on button "Save" at bounding box center [494, 51] width 34 height 13
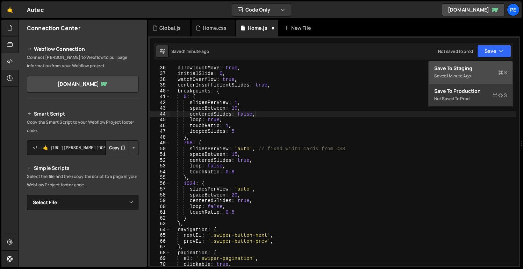
click at [463, 76] on div "1 minute ago" at bounding box center [459, 76] width 24 height 6
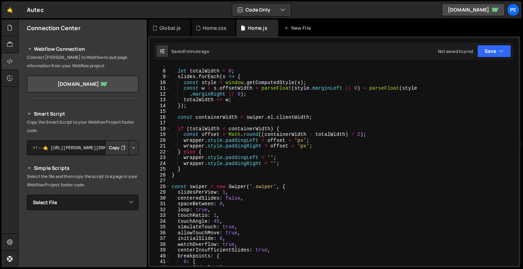
scroll to position [38, 0]
click at [213, 30] on div "Home.css" at bounding box center [215, 27] width 24 height 7
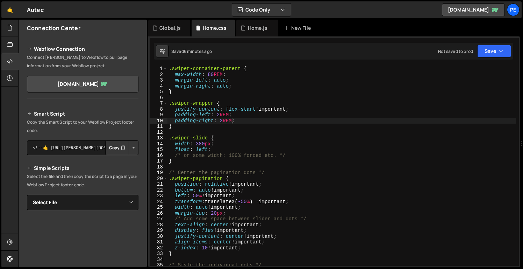
type textarea "float: left;"
click at [227, 147] on div ".swiper-container-parent { max-width : 80 REM ; margin-left : auto ; margin-rig…" at bounding box center [341, 171] width 349 height 211
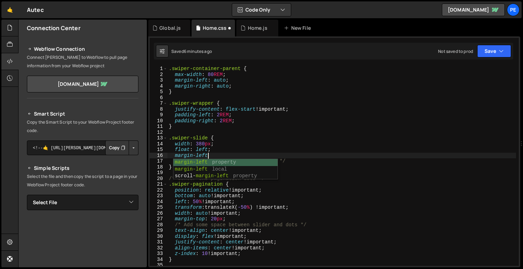
scroll to position [0, 2]
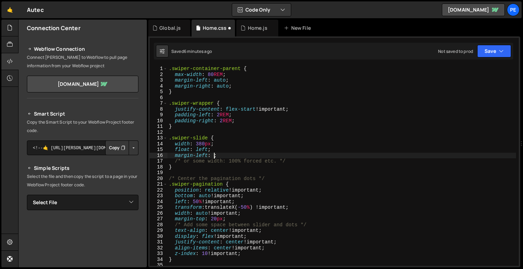
type textarea "margin-left: 0;"
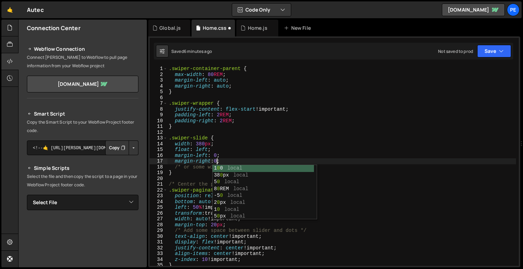
scroll to position [0, 3]
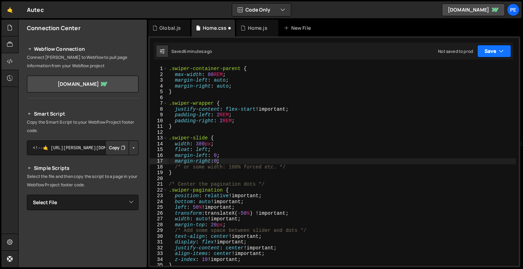
click at [485, 53] on button "Save" at bounding box center [494, 51] width 34 height 13
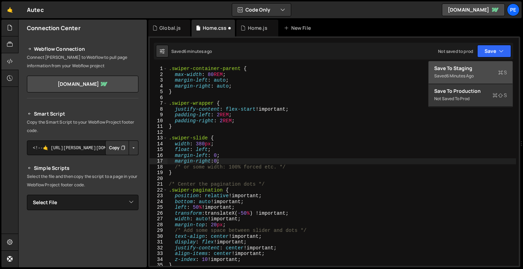
click at [468, 73] on div "6 minutes ago" at bounding box center [460, 76] width 27 height 6
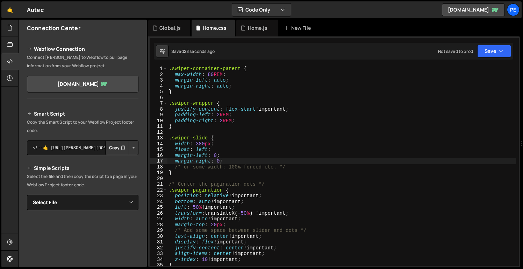
scroll to position [0, 0]
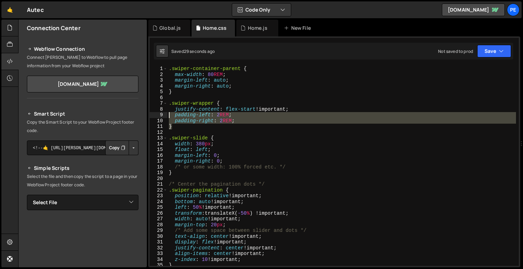
drag, startPoint x: 247, startPoint y: 124, endPoint x: 166, endPoint y: 115, distance: 81.6
click at [166, 115] on div "} 1 2 3 4 5 6 7 8 9 10 11 12 13 14 15 16 17 18 19 20 21 22 23 24 25 26 27 28 29…" at bounding box center [334, 166] width 369 height 200
type textarea "padding-left: 2REM; padding-right: 2REM;"
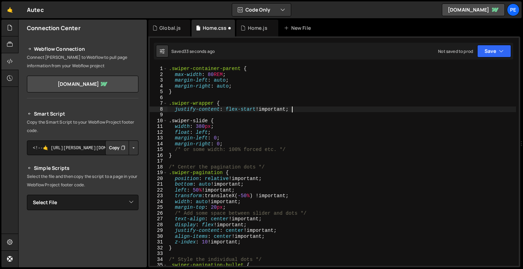
type textarea "justify-content: flex-start !important;}"
click at [292, 107] on div ".swiper-container-parent { max-width : 80 REM ; margin-left : auto ; margin-rig…" at bounding box center [341, 171] width 349 height 211
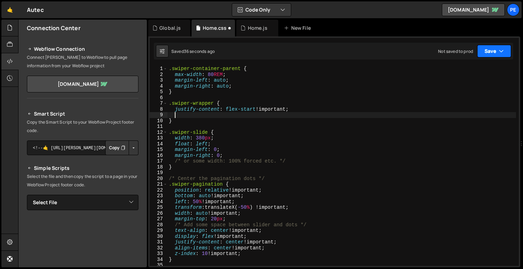
click at [496, 46] on button "Save" at bounding box center [494, 51] width 34 height 13
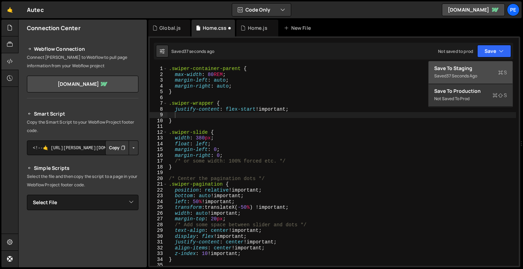
click at [475, 64] on button "Save to Staging S Saved 37 seconds ago" at bounding box center [471, 72] width 84 height 23
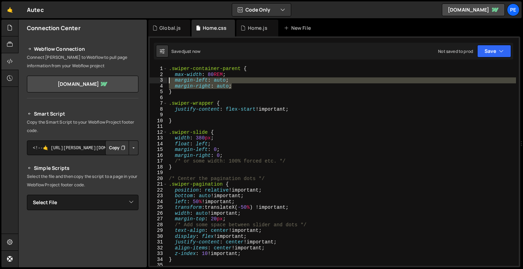
drag, startPoint x: 237, startPoint y: 88, endPoint x: 168, endPoint y: 82, distance: 69.1
click at [167, 82] on div ".swiper-container-parent { max-width : 80 REM ; margin-left : auto ; margin-rig…" at bounding box center [341, 171] width 349 height 211
type textarea "margin-left: auto; margin-right: auto;"
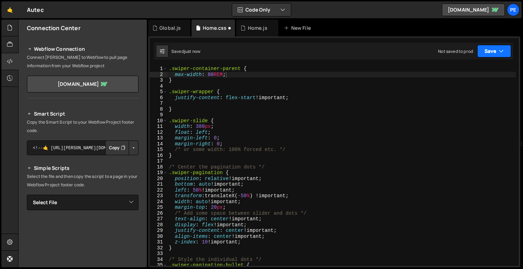
click at [495, 54] on button "Save" at bounding box center [494, 51] width 34 height 13
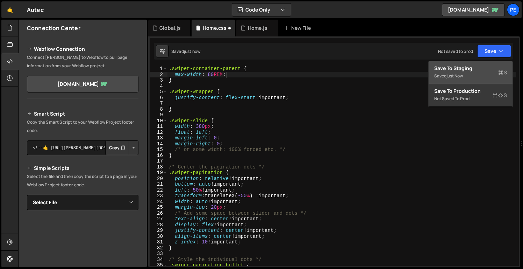
click at [483, 68] on div "Save to Staging S" at bounding box center [470, 68] width 73 height 7
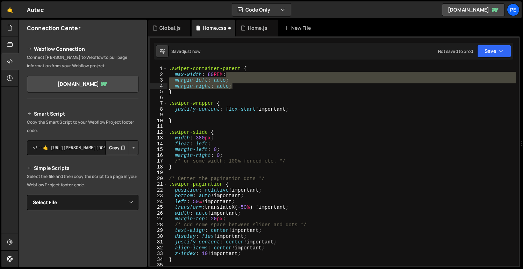
click at [304, 56] on div "Saved just now Not saved to prod Upgrade to Edit Save Save to Staging S Saved j…" at bounding box center [333, 51] width 359 height 17
click at [281, 78] on div ".swiper-container-parent { max-width : 80 REM ; margin-left : auto ; margin-rig…" at bounding box center [341, 166] width 349 height 200
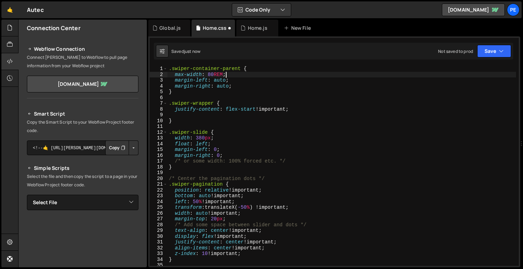
click at [236, 75] on div ".swiper-container-parent { max-width : 80 REM ; margin-left : auto ; margin-rig…" at bounding box center [341, 171] width 349 height 211
click at [242, 129] on div ".swiper-container-parent { max-width : 80 REM ; margin-left : auto ; margin-rig…" at bounding box center [341, 171] width 349 height 211
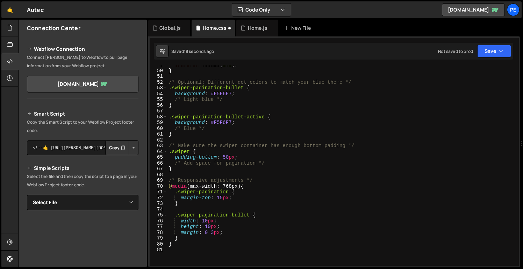
scroll to position [276, 0]
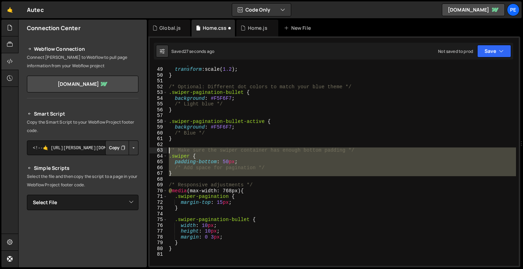
drag, startPoint x: 224, startPoint y: 178, endPoint x: 166, endPoint y: 151, distance: 63.5
click at [166, 151] on div ".swiper-slide { 48 49 50 51 52 53 54 55 56 57 58 59 60 61 62 63 64 65 66 67 68 …" at bounding box center [334, 166] width 369 height 200
type textarea "/* Make sure the swiper container has enough bottom padding */ .swiper {"
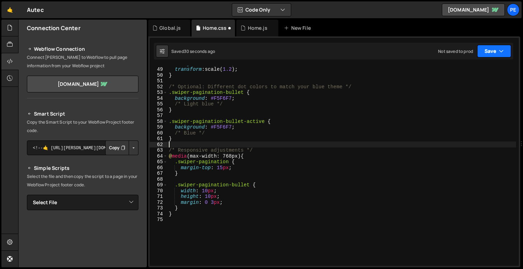
click at [500, 50] on icon "button" at bounding box center [501, 51] width 5 height 7
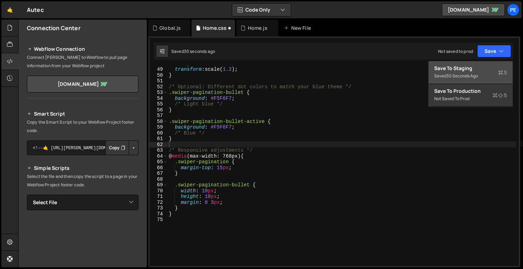
click at [487, 65] on div "Save to Staging S" at bounding box center [470, 68] width 73 height 7
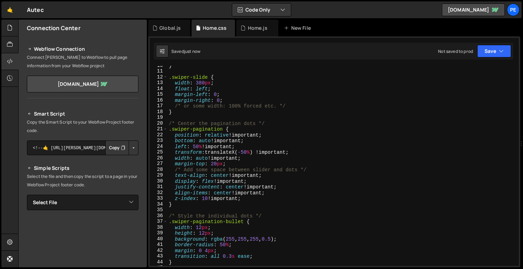
scroll to position [0, 0]
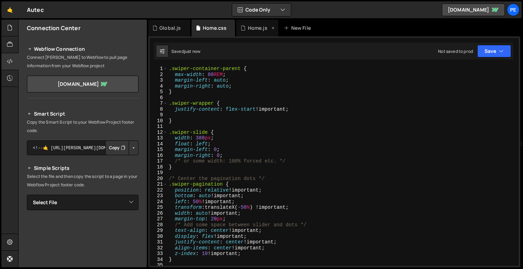
click at [255, 34] on div "Home.js" at bounding box center [257, 28] width 42 height 17
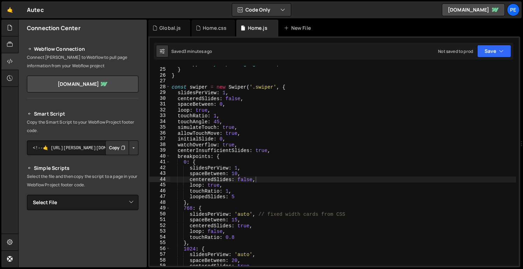
scroll to position [137, 0]
click at [234, 90] on div "wrapper . style . paddingRight = '' ; } } const swiper = new Swiper ( '.swiper'…" at bounding box center [343, 166] width 346 height 211
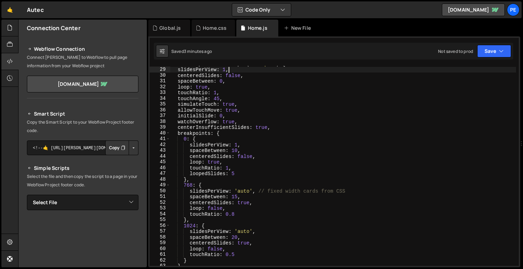
scroll to position [161, 0]
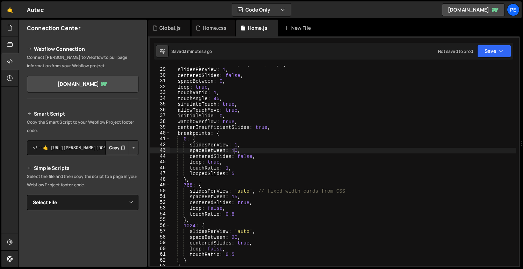
click at [235, 149] on div "const swiper = new Swiper ( '.swiper' , { slidesPerView : 1 , centeredSlides : …" at bounding box center [343, 166] width 346 height 211
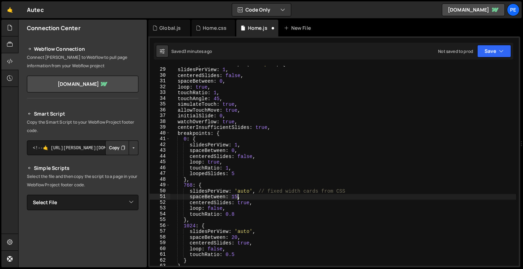
click at [237, 196] on div "const swiper = new Swiper ( '.swiper' , { slidesPerView : 1 , centeredSlides : …" at bounding box center [343, 166] width 346 height 211
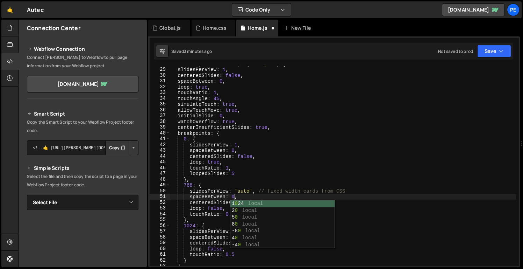
click at [281, 185] on div "const swiper = new Swiper ( '.swiper' , { slidesPerView : 1 , centeredSlides : …" at bounding box center [343, 166] width 346 height 211
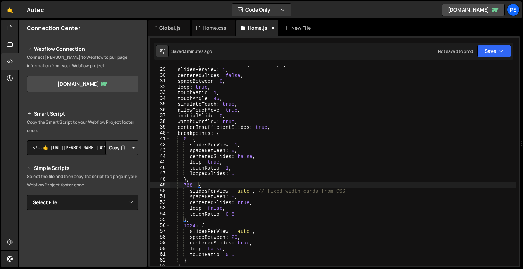
click at [236, 236] on div "const swiper = new Swiper ( '.swiper' , { slidesPerView : 1 , centeredSlides : …" at bounding box center [343, 166] width 346 height 211
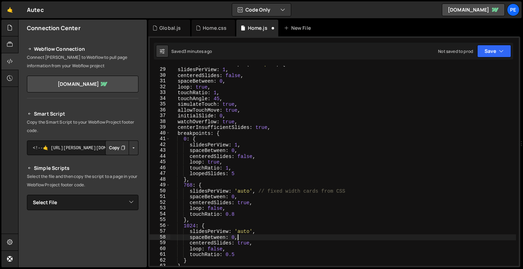
click at [284, 235] on div "const swiper = new Swiper ( '.swiper' , { slidesPerView : 1 , centeredSlides : …" at bounding box center [343, 166] width 346 height 211
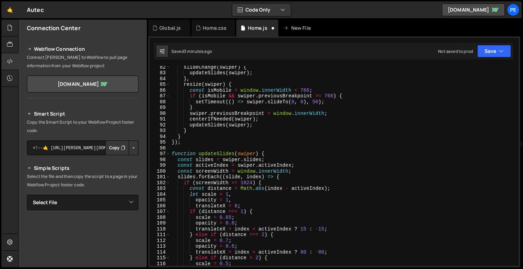
scroll to position [659, 0]
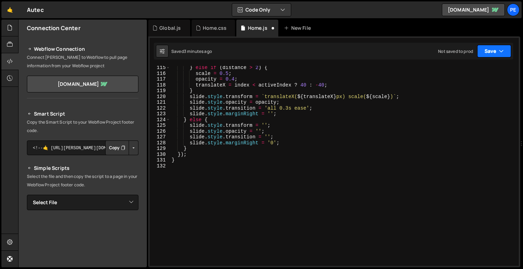
click at [492, 52] on button "Save" at bounding box center [494, 51] width 34 height 13
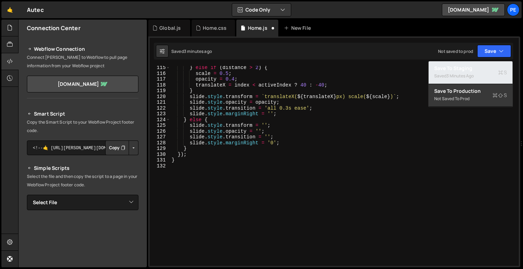
click at [472, 72] on div "Saved 3 minutes ago" at bounding box center [470, 76] width 73 height 8
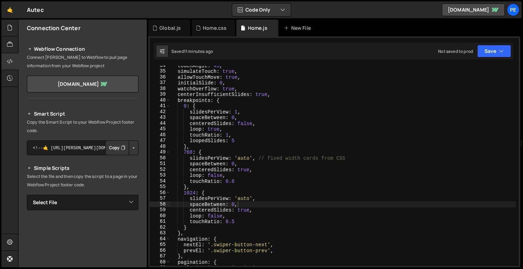
scroll to position [188, 0]
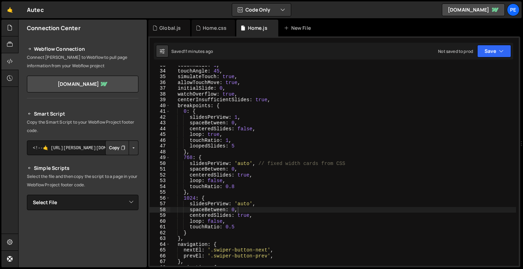
click at [214, 134] on div "touchRatio : 1 , touchAngle : 45 , simulateTouch : true , allowTouchMove : true…" at bounding box center [343, 167] width 346 height 211
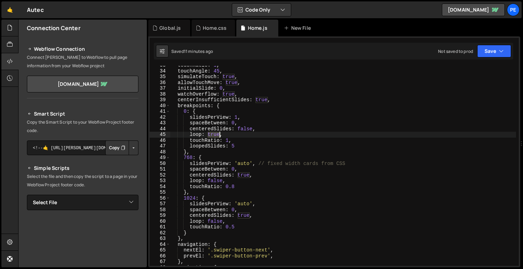
click at [214, 134] on div "touchRatio : 1 , touchAngle : 45 , simulateTouch : true , allowTouchMove : true…" at bounding box center [343, 167] width 346 height 211
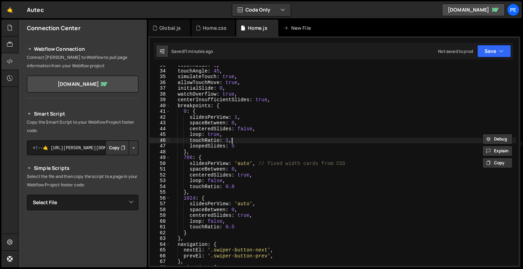
click at [254, 142] on div "touchRatio : 1 , touchAngle : 45 , simulateTouch : true , allowTouchMove : true…" at bounding box center [343, 167] width 346 height 211
click at [245, 130] on div "touchRatio : 1 , touchAngle : 45 , simulateTouch : true , allowTouchMove : true…" at bounding box center [343, 167] width 346 height 211
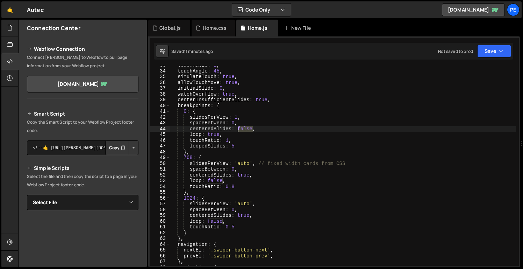
click at [245, 130] on div "touchRatio : 1 , touchAngle : 45 , simulateTouch : true , allowTouchMove : true…" at bounding box center [343, 167] width 346 height 211
click at [283, 204] on div "touchRatio : 1 , touchAngle : 45 , simulateTouch : true , allowTouchMove : true…" at bounding box center [343, 167] width 346 height 211
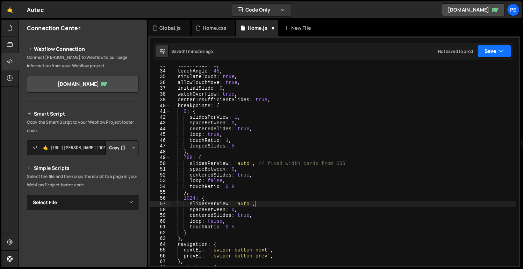
type textarea "slidesPerView: 'auto',"
click at [493, 49] on button "Save" at bounding box center [494, 51] width 34 height 13
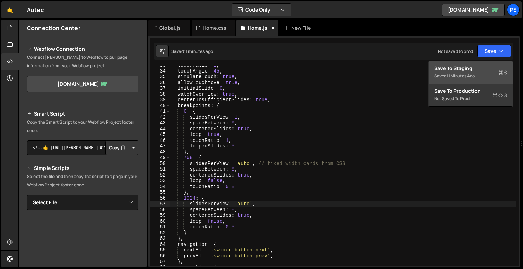
click at [472, 76] on div "11 minutes ago" at bounding box center [461, 76] width 28 height 6
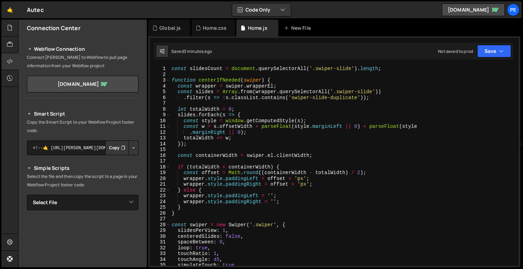
scroll to position [0, 0]
click at [226, 26] on div "Home.css" at bounding box center [215, 27] width 24 height 7
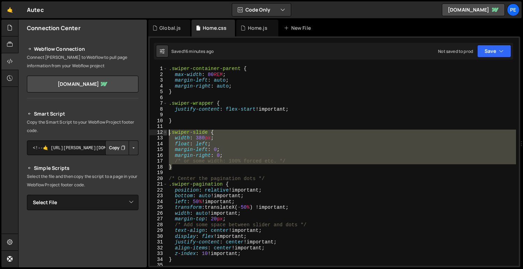
drag, startPoint x: 226, startPoint y: 168, endPoint x: 166, endPoint y: 132, distance: 70.0
click at [166, 132] on div "} 1 2 3 4 5 6 7 8 9 10 11 12 13 14 15 16 17 18 19 20 21 22 23 24 25 26 27 28 29…" at bounding box center [334, 166] width 369 height 200
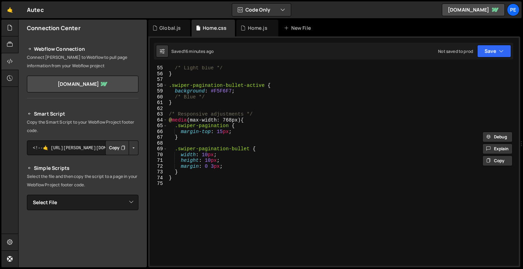
scroll to position [313, 0]
click at [219, 177] on div "/* Light blue */ } .swiper-pagination-bullet-active { background : #F5F6F7 ; /*…" at bounding box center [341, 169] width 349 height 211
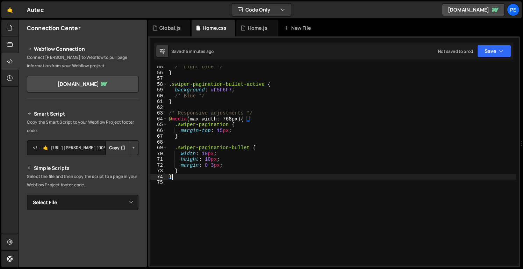
click at [219, 170] on div "/* Light blue */ } .swiper-pagination-bullet-active { background : #F5F6F7 ; /*…" at bounding box center [341, 169] width 349 height 211
type textarea "}"
paste textarea "}"
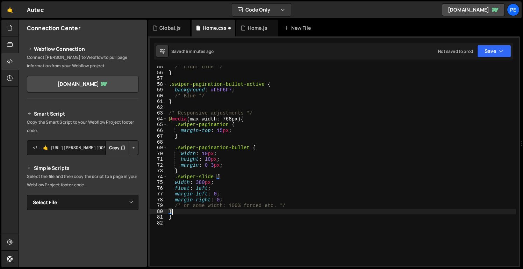
click at [202, 180] on div "/* Light blue */ } .swiper-pagination-bullet-active { background : #F5F6F7 ; /*…" at bounding box center [341, 169] width 349 height 211
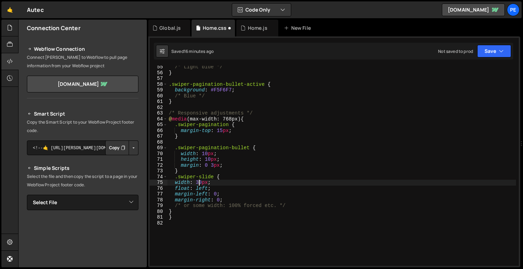
scroll to position [0, 2]
click at [178, 211] on div "/* Light blue */ } .swiper-pagination-bullet-active { background : #F5F6F7 ; /*…" at bounding box center [341, 169] width 349 height 211
type textarea "}"
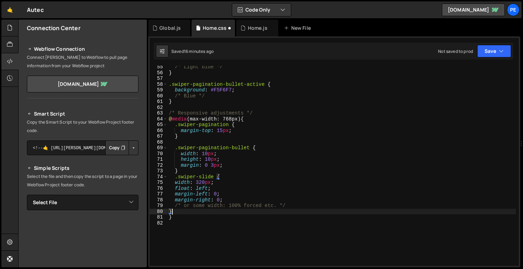
scroll to position [0, 0]
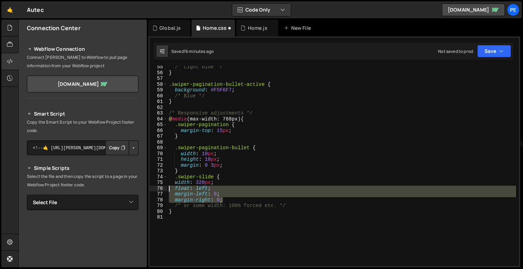
drag, startPoint x: 225, startPoint y: 199, endPoint x: 172, endPoint y: 187, distance: 54.8
click at [169, 187] on div "/* Light blue */ } .swiper-pagination-bullet-active { background : #F5F6F7 ; /*…" at bounding box center [341, 169] width 349 height 211
type textarea "float: left; margin-left: 0;"
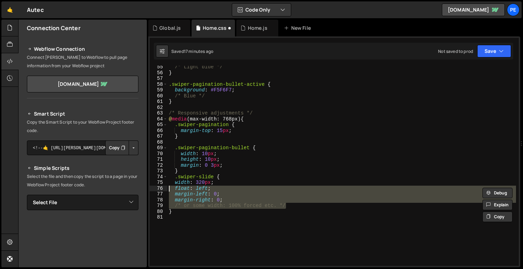
drag, startPoint x: 296, startPoint y: 206, endPoint x: 156, endPoint y: 187, distance: 140.8
click at [156, 187] on div "float: left; margin-left: 0; 55 56 57 58 59 60 61 62 63 64 65 66 67 68 69 70 71…" at bounding box center [334, 166] width 369 height 200
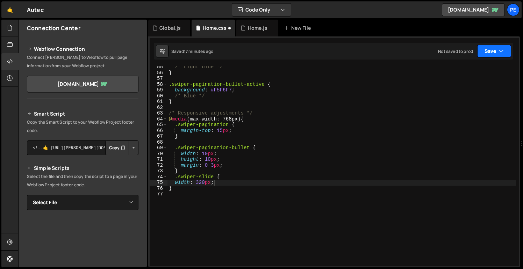
click at [487, 51] on button "Save" at bounding box center [494, 51] width 34 height 13
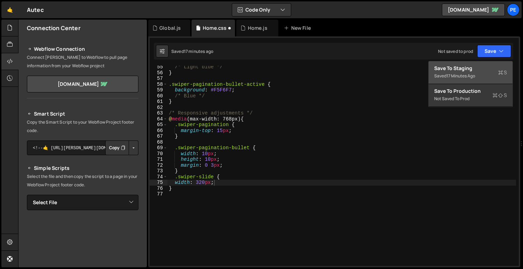
click at [480, 73] on div "Saved 17 minutes ago" at bounding box center [470, 76] width 73 height 8
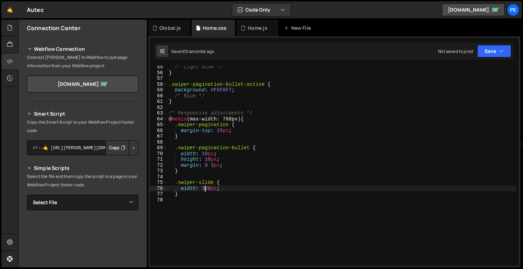
click at [205, 188] on div "/* Light blue */ } .swiper-pagination-bullet-active { background : #F5F6F7 ; /*…" at bounding box center [341, 169] width 349 height 211
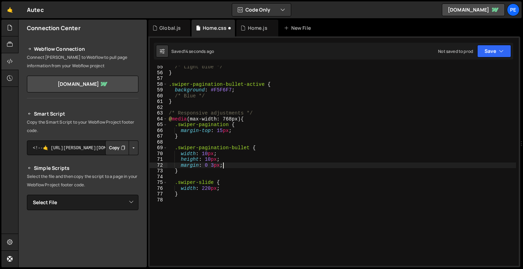
click at [294, 167] on div "/* Light blue */ } .swiper-pagination-bullet-active { background : #F5F6F7 ; /*…" at bounding box center [341, 169] width 349 height 211
click at [487, 58] on div "Saved 15 seconds ago Not saved to prod Upgrade to Edit Save Save to Staging S S…" at bounding box center [333, 51] width 359 height 17
click at [487, 55] on button "Save" at bounding box center [494, 51] width 34 height 13
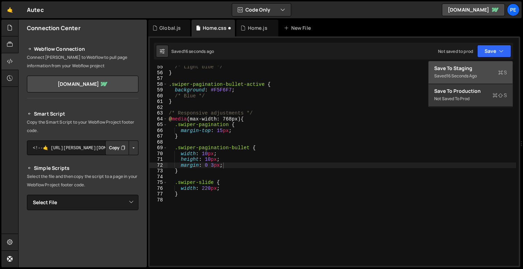
click at [477, 73] on div "16 seconds ago" at bounding box center [462, 76] width 30 height 6
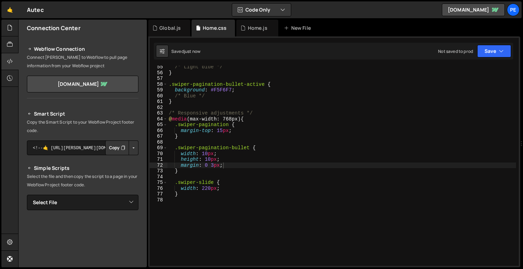
click at [241, 125] on div "/* Light blue */ } .swiper-pagination-bullet-active { background : #F5F6F7 ; /*…" at bounding box center [341, 169] width 349 height 211
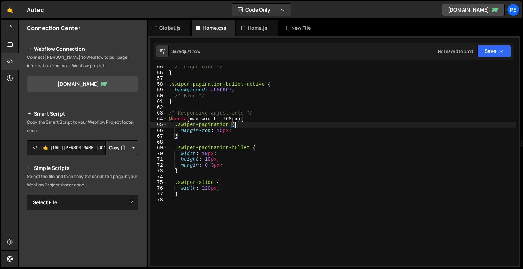
click at [264, 146] on div "/* Light blue */ } .swiper-pagination-bullet-active { background : #F5F6F7 ; /*…" at bounding box center [341, 169] width 349 height 211
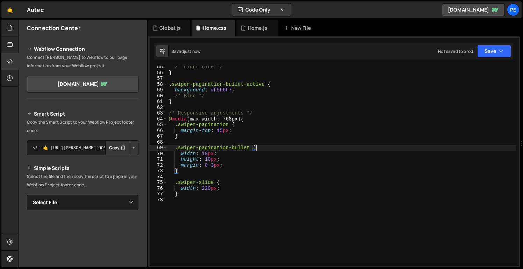
click at [244, 180] on div "/* Light blue */ } .swiper-pagination-bullet-active { background : #F5F6F7 ; /*…" at bounding box center [341, 169] width 349 height 211
type textarea ".swiper-slide {"
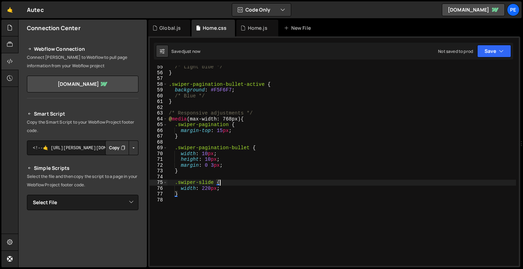
click at [239, 205] on div "/* Light blue */ } .swiper-pagination-bullet-active { background : #F5F6F7 ; /*…" at bounding box center [341, 169] width 349 height 211
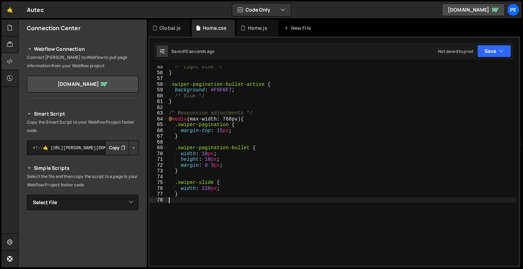
scroll to position [0, 0]
click at [497, 50] on button "Save" at bounding box center [494, 51] width 34 height 13
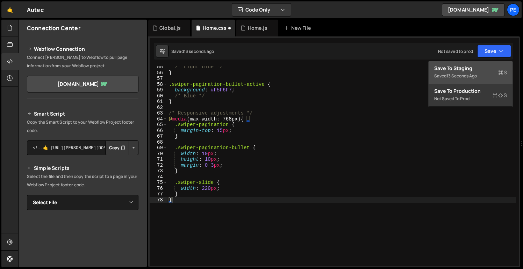
click at [471, 77] on div "13 seconds ago" at bounding box center [462, 76] width 30 height 6
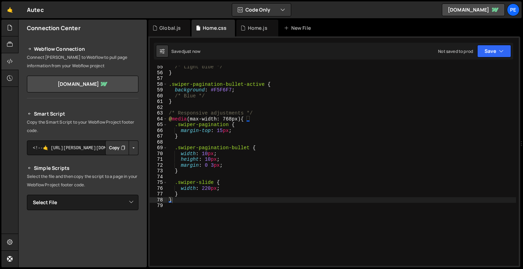
type textarea "@media (max-width: 768px) {"
click at [260, 117] on div "/* Light blue */ } .swiper-pagination-bullet-active { background : #F5F6F7 ; /*…" at bounding box center [341, 169] width 349 height 211
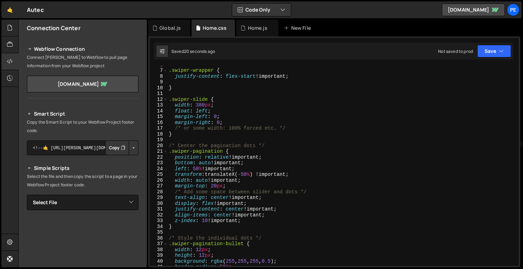
scroll to position [32, 0]
click at [252, 29] on div "Home.js" at bounding box center [258, 27] width 20 height 7
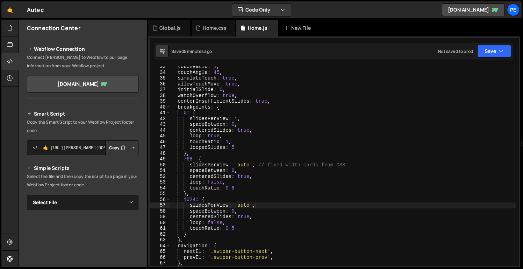
scroll to position [186, 0]
click at [214, 24] on div "Home.css" at bounding box center [213, 28] width 43 height 17
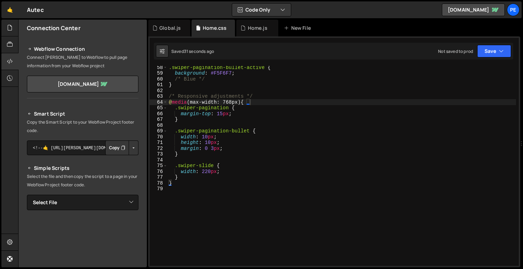
scroll to position [328, 0]
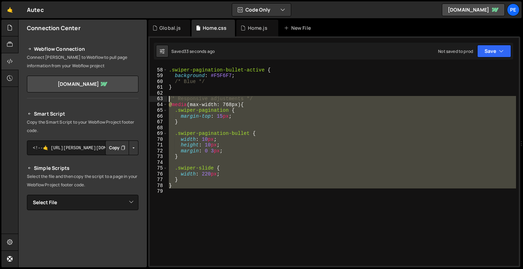
drag, startPoint x: 221, startPoint y: 189, endPoint x: 162, endPoint y: 99, distance: 107.9
click at [162, 99] on div "57 58 59 60 61 62 63 64 65 66 67 68 69 70 71 72 73 74 75 76 77 78 79 .swiper-pa…" at bounding box center [334, 166] width 369 height 200
type textarea "/* Responsive adjustments */ @media (max-width: 768px) {"
paste textarea
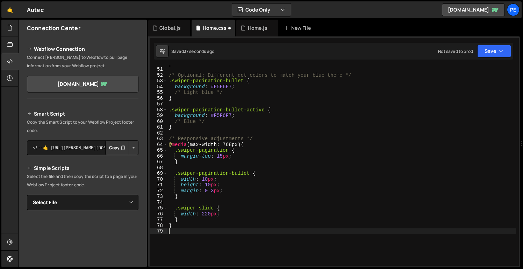
scroll to position [288, 0]
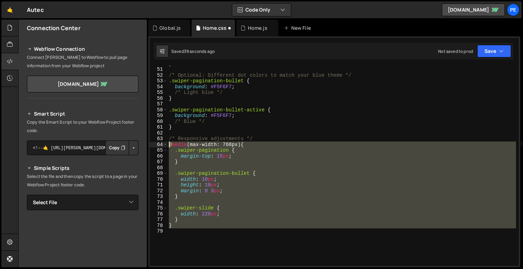
drag, startPoint x: 197, startPoint y: 245, endPoint x: 168, endPoint y: 146, distance: 102.6
click at [168, 146] on div "} /* Optional: Different dot colors to match your blue theme */ .swiper-paginat…" at bounding box center [341, 165] width 349 height 211
type textarea "@media (max-width: 768px) { .swiper-pagination {"
click at [194, 234] on div "} /* Optional: Different dot colors to match your blue theme */ .swiper-paginat…" at bounding box center [341, 166] width 349 height 200
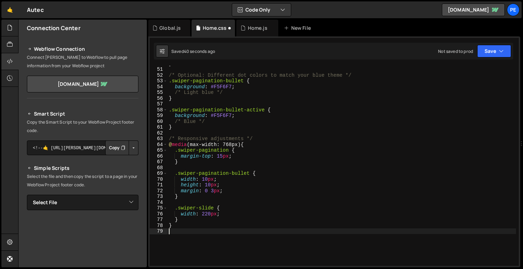
paste textarea "@media (max-width: 768px) {"
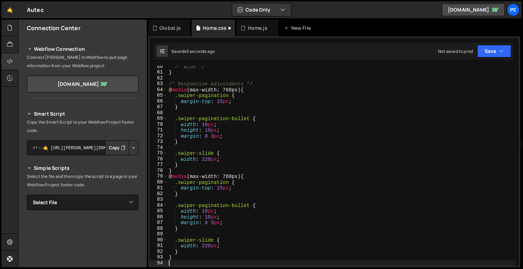
click at [234, 177] on div "/* Blue */ } /* Responsive adjustments */ @ media (max-width: 768px) { .swiper-…" at bounding box center [341, 169] width 349 height 211
click at [278, 162] on div "/* Blue */ } /* Responsive adjustments */ @ media (max-width: 768px) { .swiper-…" at bounding box center [341, 169] width 349 height 211
click at [200, 176] on div "/* Blue */ } /* Responsive adjustments */ @ media (max-width: 768px) { .swiper-…" at bounding box center [341, 169] width 349 height 211
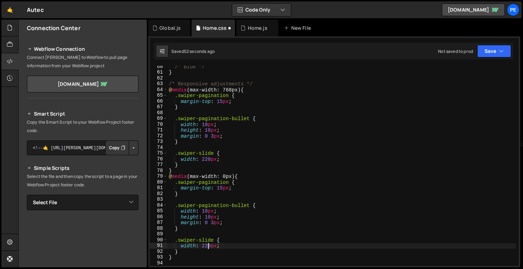
click at [208, 245] on div "/* Blue */ } /* Responsive adjustments */ @ media (max-width: 768px) { .swiper-…" at bounding box center [341, 169] width 349 height 211
click at [205, 159] on div "/* Blue */ } /* Responsive adjustments */ @ media (max-width: 768px) { .swiper-…" at bounding box center [341, 169] width 349 height 211
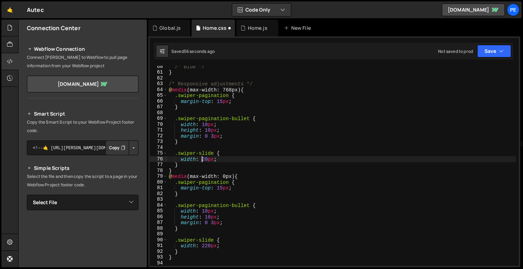
scroll to position [0, 2]
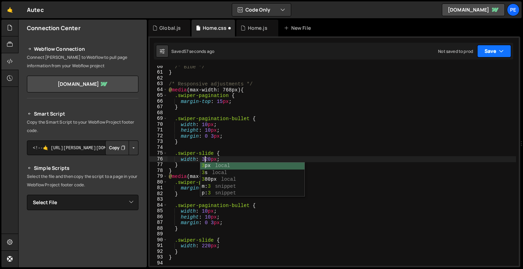
type textarea "width: 320px;"
click at [486, 49] on button "Save" at bounding box center [494, 51] width 34 height 13
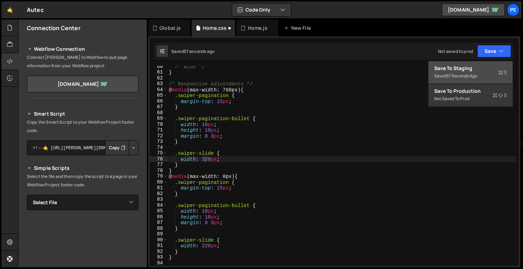
click at [456, 74] on div "57 seconds ago" at bounding box center [462, 76] width 31 height 6
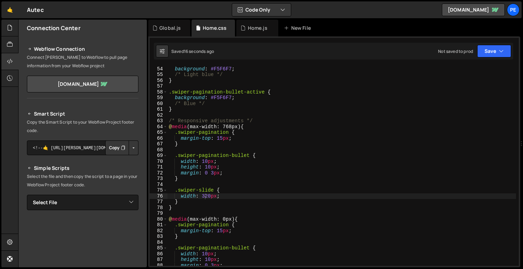
scroll to position [306, 0]
click at [244, 30] on icon at bounding box center [243, 27] width 5 height 7
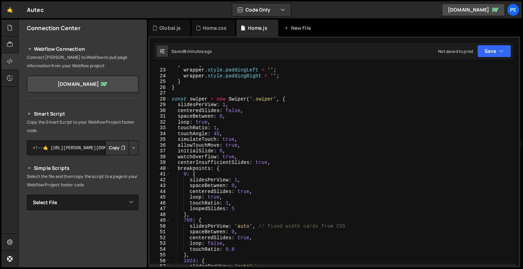
scroll to position [0, 5]
click at [231, 113] on div "} else { wrapper . style . paddingLeft = '' ; wrapper . style . paddingRight = …" at bounding box center [343, 166] width 346 height 211
click at [293, 169] on div "} else { wrapper . style . paddingLeft = '' ; wrapper . style . paddingRight = …" at bounding box center [343, 166] width 346 height 211
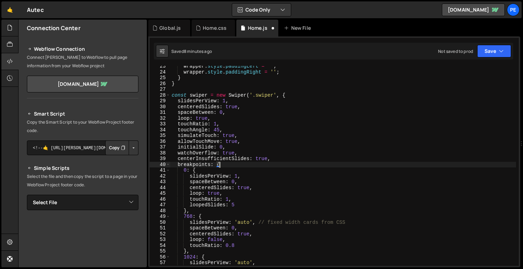
scroll to position [153, 0]
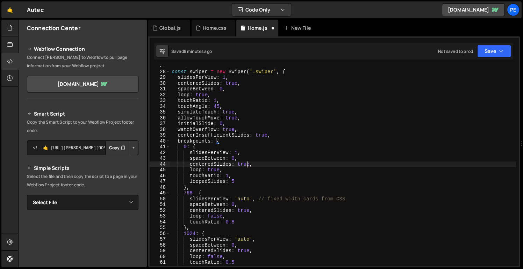
click at [247, 164] on div "const swiper = new Swiper ( '.swiper' , { slidesPerView : 1 , centeredSlides : …" at bounding box center [343, 168] width 346 height 211
click at [493, 55] on button "Save" at bounding box center [494, 51] width 34 height 13
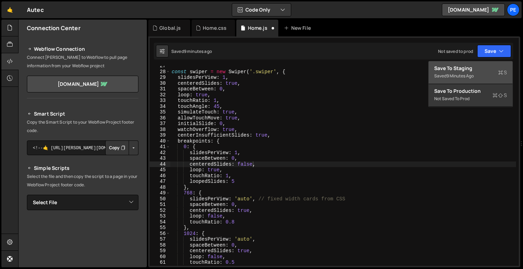
click at [472, 74] on div "9 minutes ago" at bounding box center [460, 76] width 27 height 6
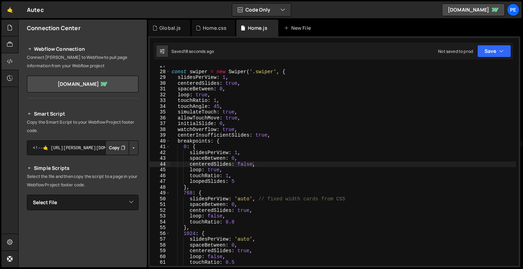
type textarea "slidesPerView: 1,"
click at [256, 150] on div "const swiper = new Swiper ( '.swiper' , { slidesPerView : 1 , centeredSlides : …" at bounding box center [343, 168] width 346 height 211
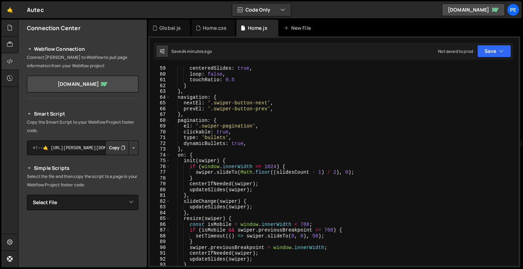
scroll to position [659, 0]
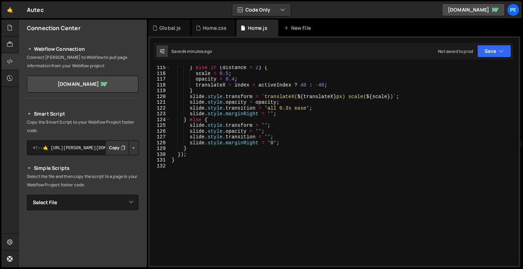
click at [215, 196] on div "} else if ( distance > 2 ) { scale = 0.5 ; opacity = 0.4 ; translateX = index <…" at bounding box center [343, 170] width 346 height 211
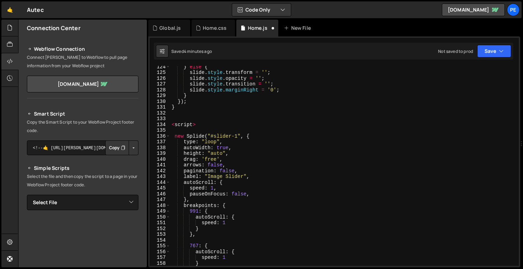
scroll to position [668, 0]
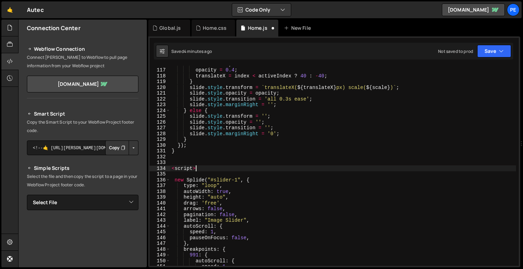
drag, startPoint x: 212, startPoint y: 168, endPoint x: 152, endPoint y: 167, distance: 59.8
click at [152, 167] on div "116 117 118 119 120 121 122 123 124 125 126 127 128 129 130 131 132 133 134 135…" at bounding box center [334, 166] width 369 height 200
type textarea "<script>"
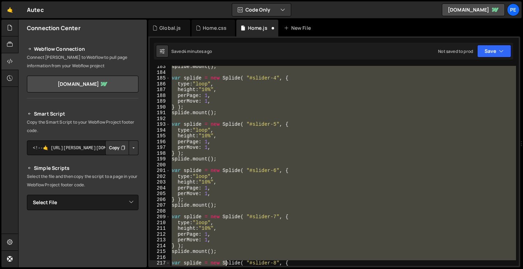
scroll to position [1104, 0]
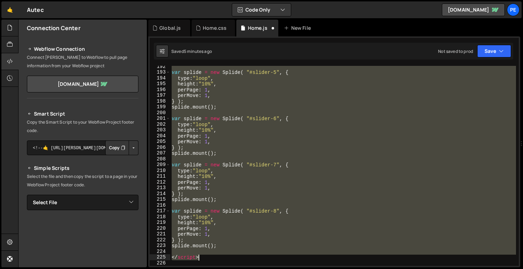
drag, startPoint x: 172, startPoint y: 187, endPoint x: 234, endPoint y: 256, distance: 93.1
click at [234, 256] on div "var splide = new Splide ( "#slider-5" , { type : "loop" , height : "10%" , perP…" at bounding box center [343, 169] width 346 height 211
type textarea "</script>"
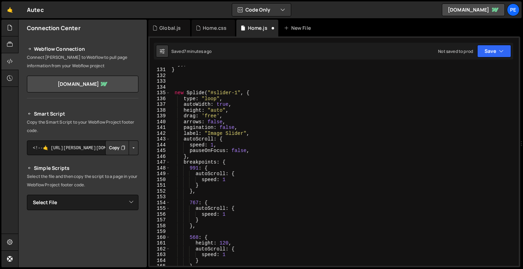
scroll to position [757, 0]
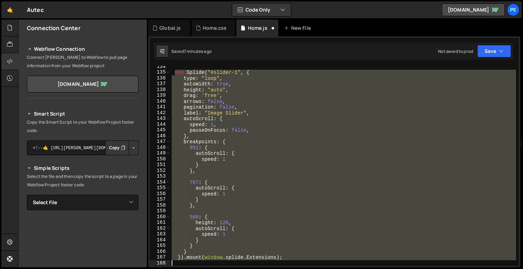
drag, startPoint x: 175, startPoint y: 86, endPoint x: 244, endPoint y: 265, distance: 192.0
click at [244, 265] on div "}).mount(window.splide.Extensions); 134 135 136 137 138 139 140 141 142 143 144…" at bounding box center [334, 151] width 372 height 230
paste textarea "splide.mount();"
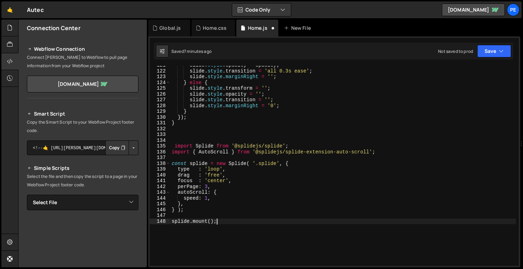
scroll to position [696, 0]
click at [174, 147] on div "slide . style . opacity = opacity ; slide . style . transition = 'all 0.3s ease…" at bounding box center [343, 168] width 346 height 211
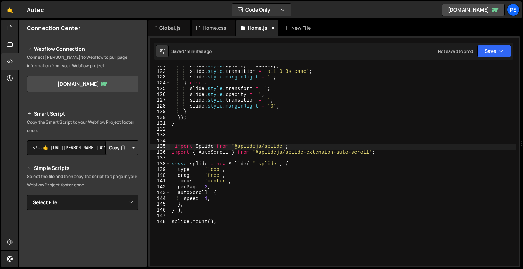
type textarea "import Splide from '@splidejs/splide';"
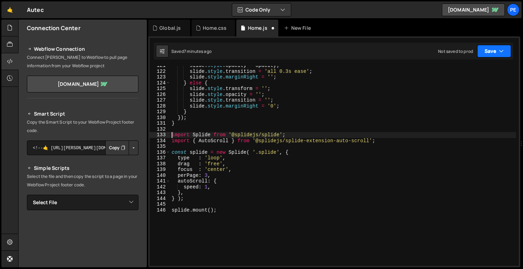
click at [479, 50] on button "Save" at bounding box center [494, 51] width 34 height 13
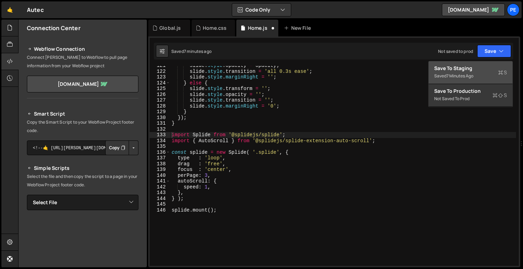
click at [473, 77] on div "7 minutes ago" at bounding box center [460, 76] width 27 height 6
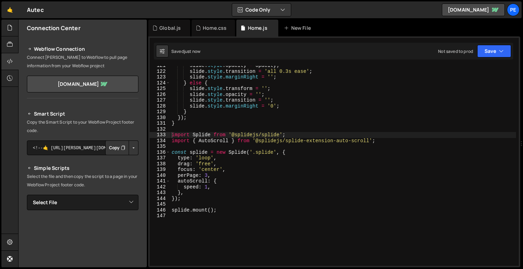
click at [259, 215] on div "slide . style . opacity = opacity ; slide . style . transition = 'all 0.3s ease…" at bounding box center [343, 168] width 346 height 211
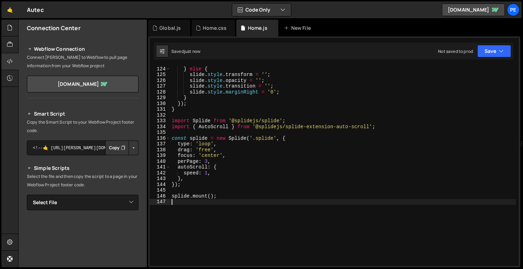
scroll to position [710, 0]
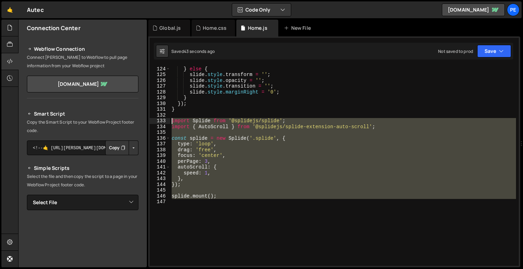
drag, startPoint x: 236, startPoint y: 205, endPoint x: 166, endPoint y: 120, distance: 110.1
click at [166, 120] on div "123 124 125 126 127 128 129 130 131 132 133 134 135 136 137 138 139 140 141 142…" at bounding box center [334, 166] width 369 height 200
type textarea "import Splide from '@splidejs/splide'; import { AutoScroll } from '@splidejs/sp…"
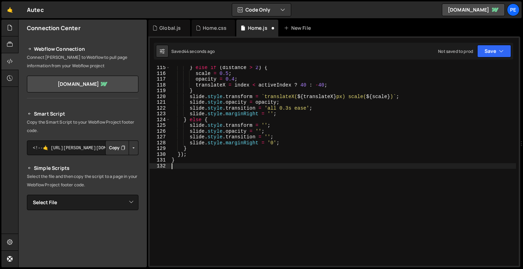
scroll to position [659, 0]
click at [489, 49] on button "Save" at bounding box center [494, 51] width 34 height 13
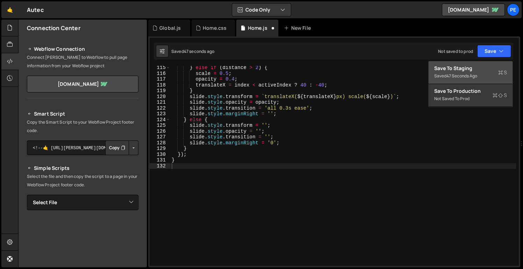
click at [466, 68] on div "Save to Staging S" at bounding box center [470, 68] width 73 height 7
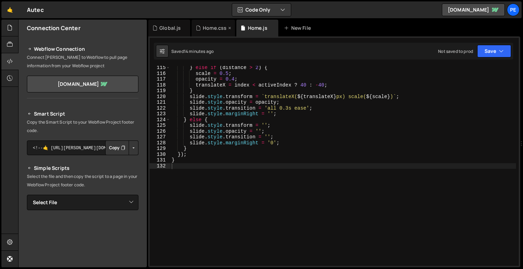
click at [202, 27] on div "Home.css" at bounding box center [211, 27] width 31 height 7
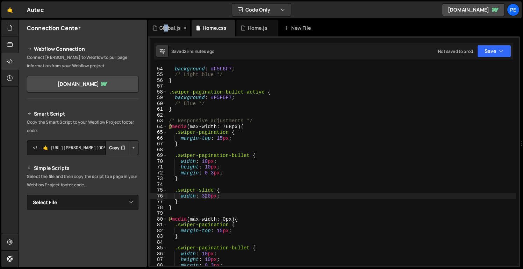
click at [166, 24] on div "Global.js" at bounding box center [169, 27] width 21 height 7
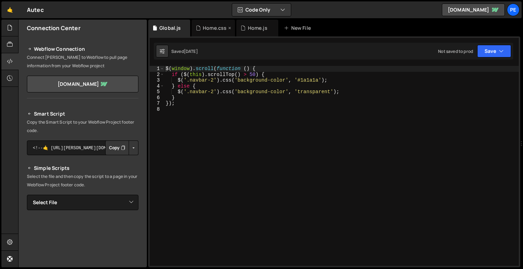
click at [206, 33] on div "Home.css" at bounding box center [213, 28] width 43 height 17
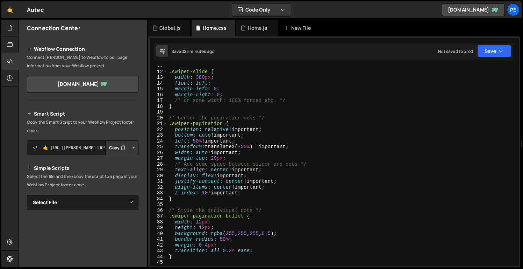
scroll to position [0, 0]
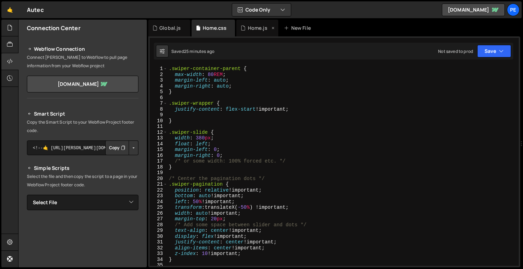
click at [251, 30] on div "Home.js" at bounding box center [258, 27] width 20 height 7
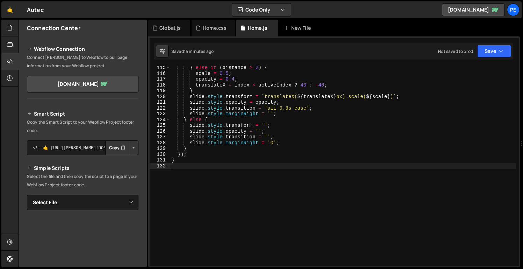
scroll to position [659, 0]
click at [213, 34] on div "Home.css" at bounding box center [213, 28] width 43 height 17
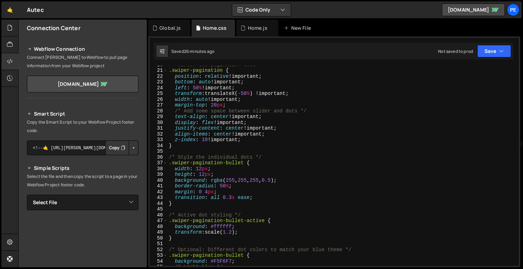
scroll to position [0, 0]
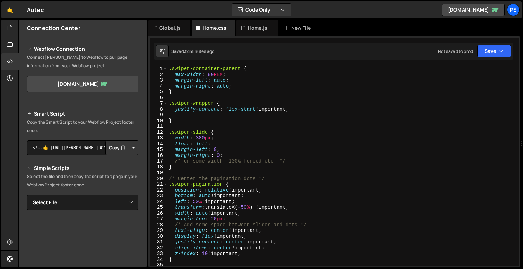
type textarea ".swiper-container-parent {"
click at [287, 66] on div ".swiper-container-parent { max-width : 80 REM ; margin-left : auto ; margin-rig…" at bounding box center [341, 171] width 349 height 211
click at [255, 21] on div "Home.js" at bounding box center [257, 28] width 42 height 17
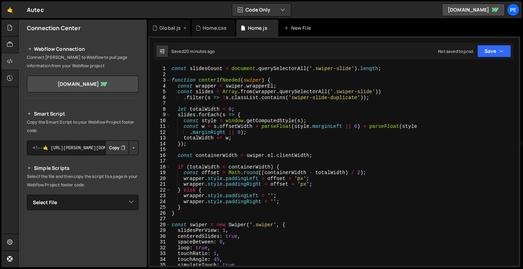
click at [171, 30] on div "Global.js" at bounding box center [169, 27] width 21 height 7
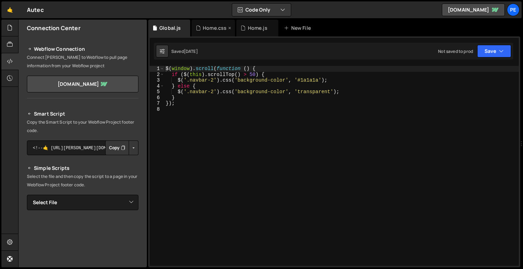
click at [204, 30] on div "Home.css" at bounding box center [215, 27] width 24 height 7
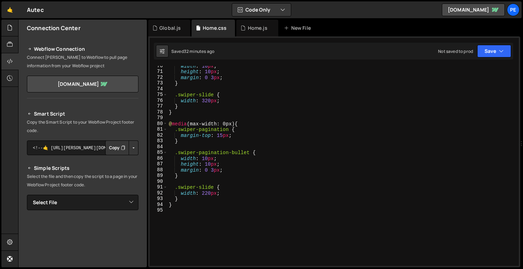
scroll to position [401, 0]
click at [249, 28] on div "Home.js" at bounding box center [258, 27] width 20 height 7
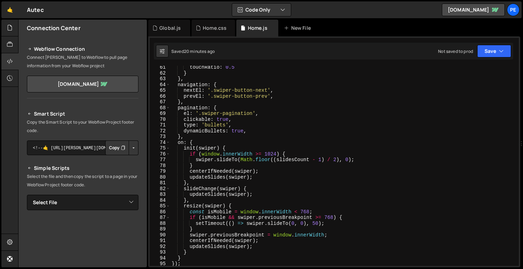
scroll to position [359, 0]
